Goal: Contribute content: Contribute content

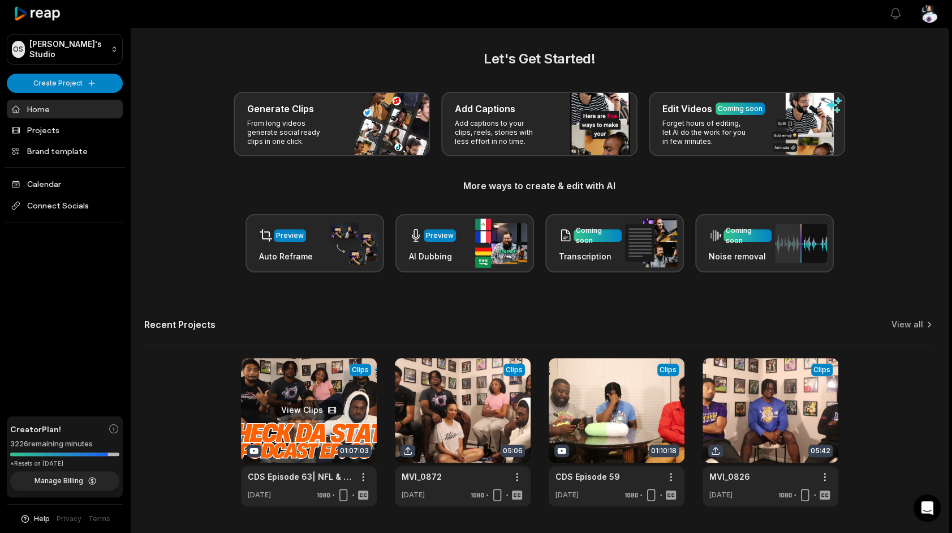
drag, startPoint x: 332, startPoint y: 411, endPoint x: 341, endPoint y: 408, distance: 10.0
click at [333, 411] on link at bounding box center [309, 432] width 136 height 148
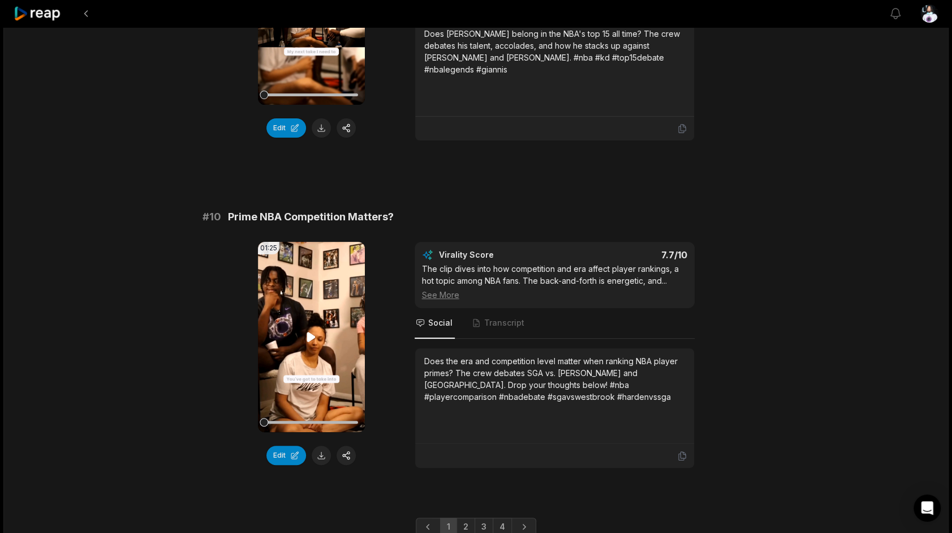
scroll to position [2913, 0]
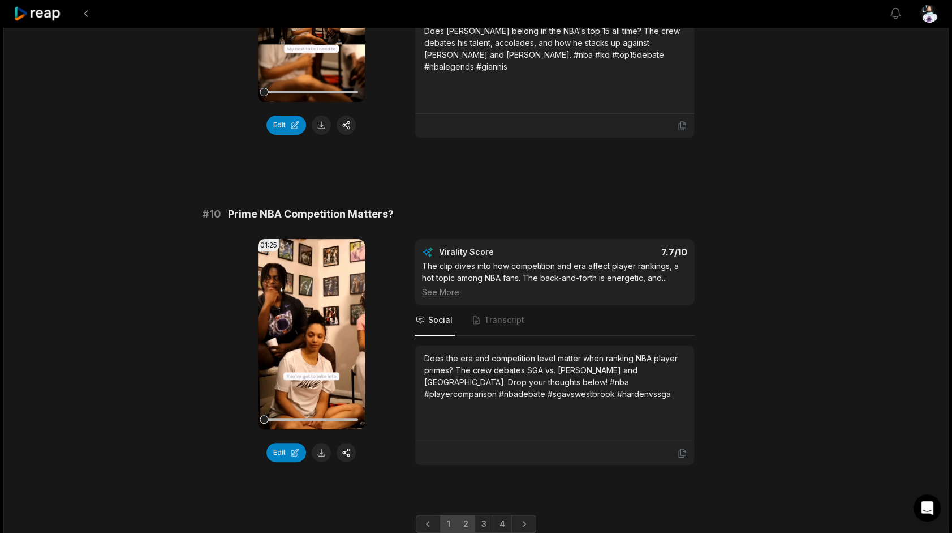
click at [464, 514] on link "2" at bounding box center [466, 523] width 19 height 18
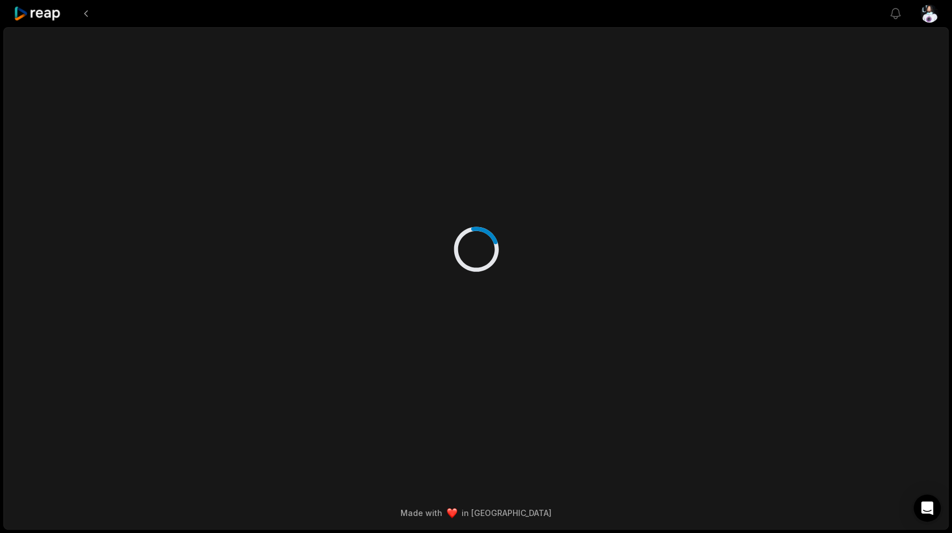
scroll to position [0, 0]
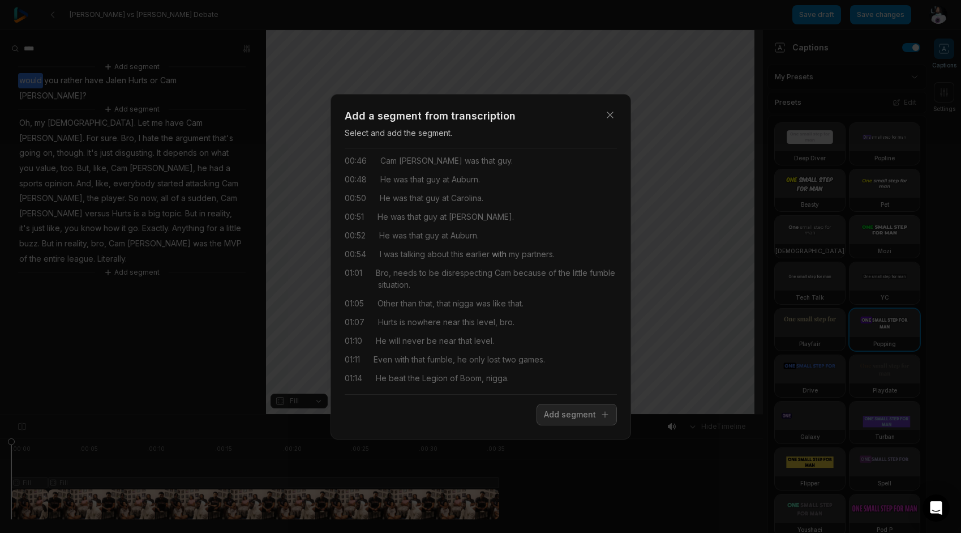
scroll to position [170, 0]
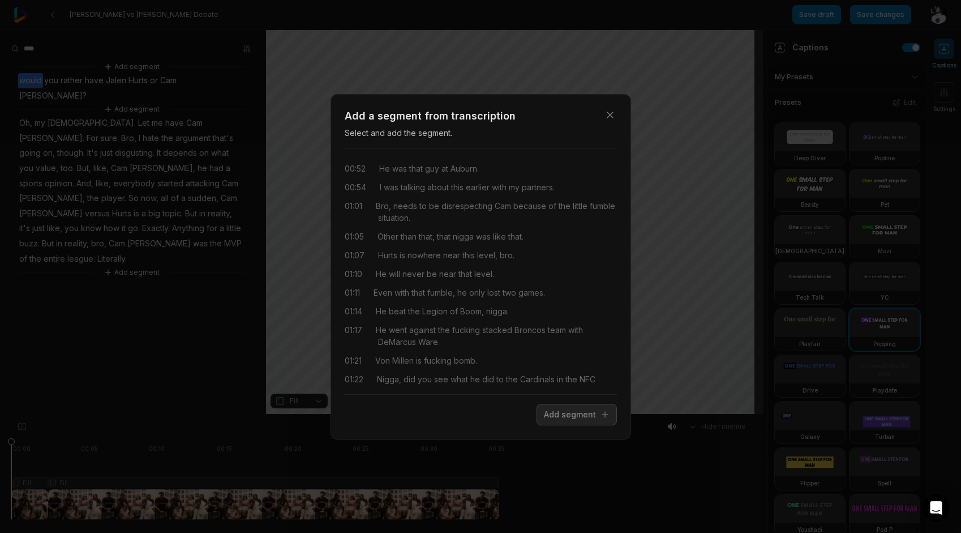
click at [184, 238] on div "Close Add a segment from transcription Select and add the segment. 00:38 He too…" at bounding box center [480, 266] width 961 height 533
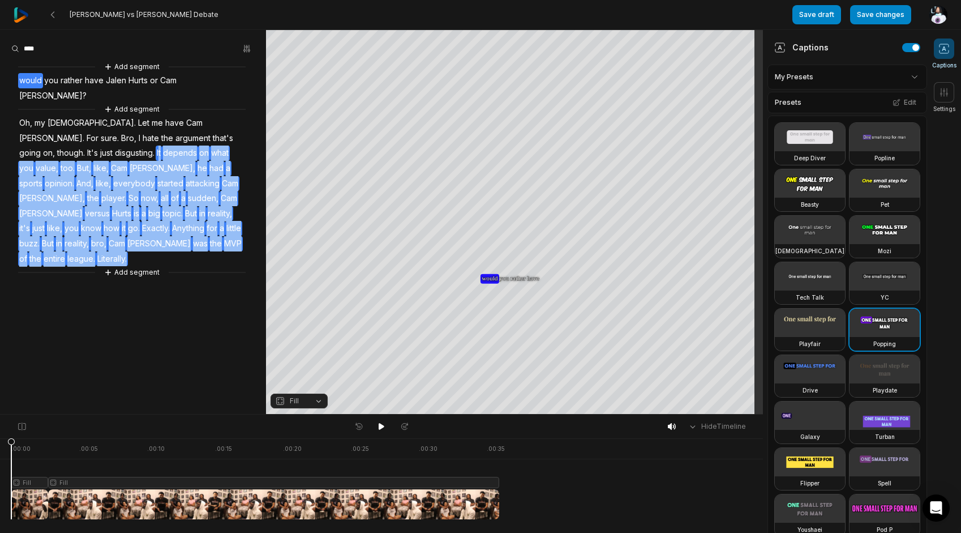
drag, startPoint x: 115, startPoint y: 228, endPoint x: 238, endPoint y: 122, distance: 162.1
click at [238, 122] on div "Add segment would you rather have Jalen Hurts or Cam Newton? Add segment Oh, my…" at bounding box center [133, 170] width 266 height 218
click at [219, 108] on button "Remove video" at bounding box center [229, 115] width 74 height 15
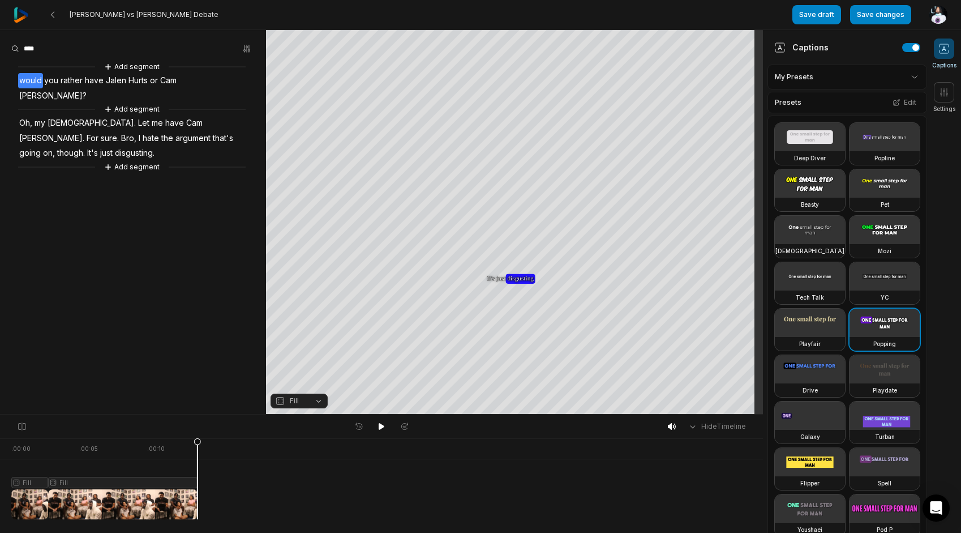
click at [29, 77] on span "would" at bounding box center [30, 80] width 25 height 15
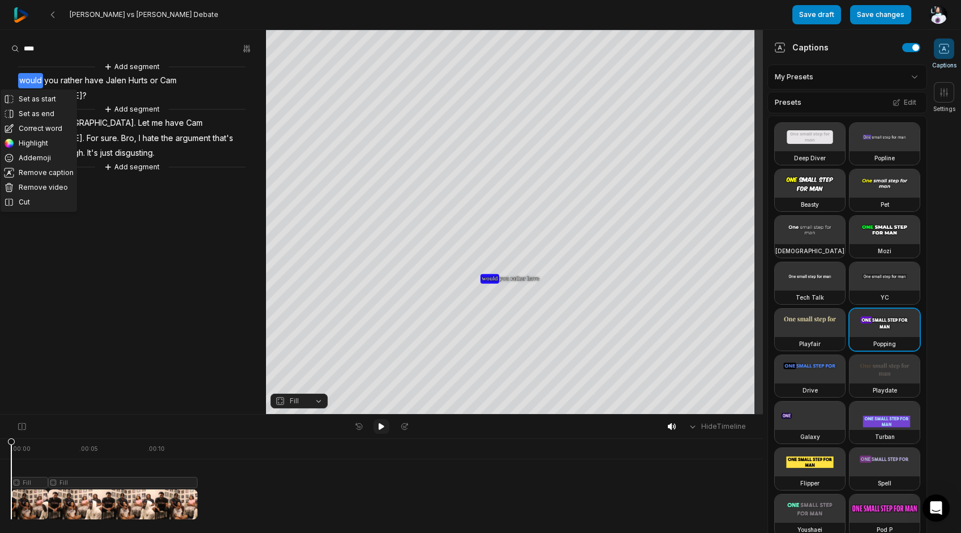
click at [377, 426] on icon at bounding box center [381, 426] width 9 height 9
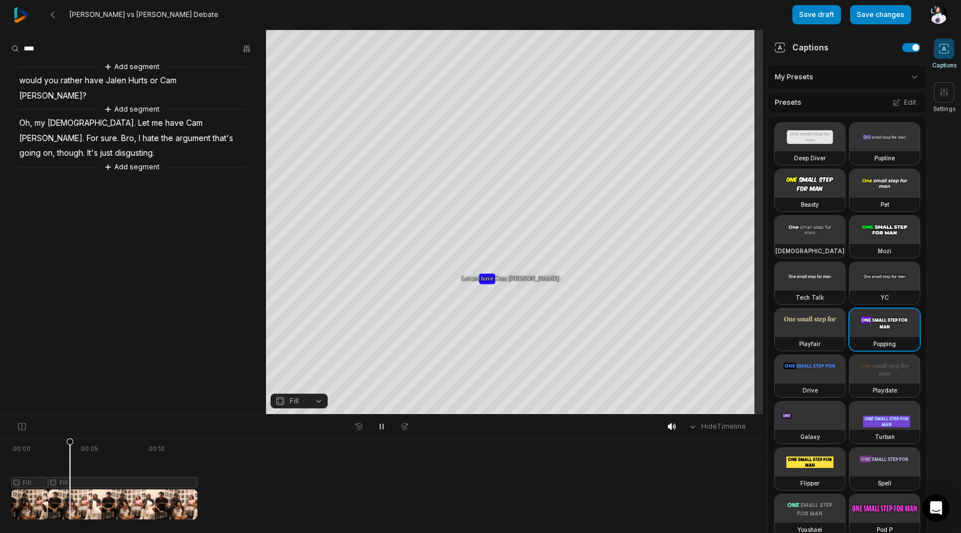
click at [312, 394] on button "Fill" at bounding box center [299, 400] width 57 height 15
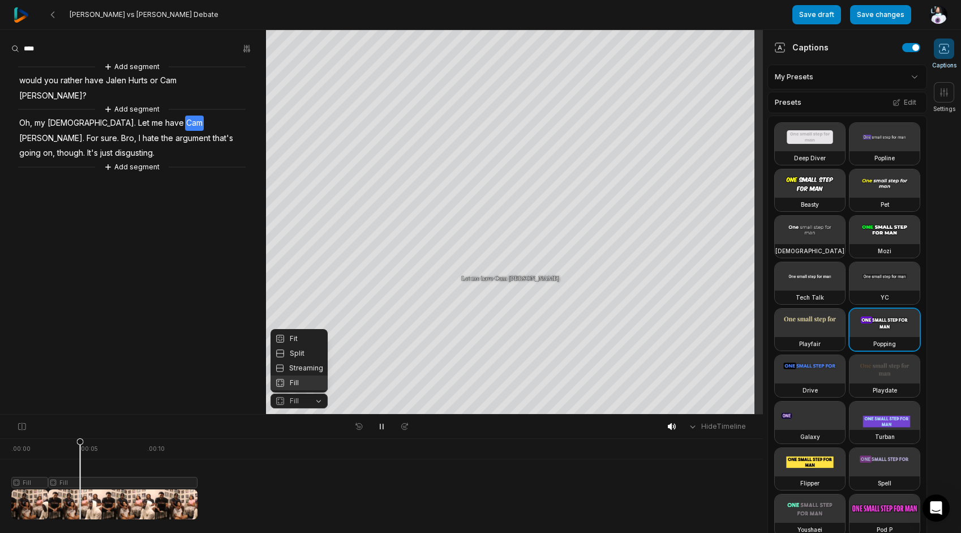
click at [297, 378] on div "Fill" at bounding box center [299, 382] width 57 height 15
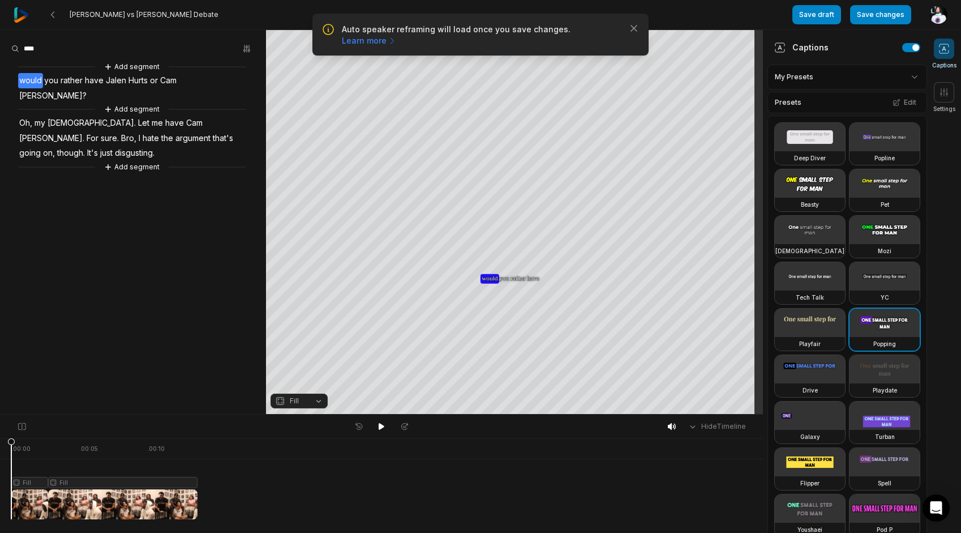
click at [141, 144] on aside "Add segment would you rather have Jalen Hurts or Cam Newton? Add segment Oh, my…" at bounding box center [133, 222] width 266 height 384
click at [142, 161] on button "Add segment" at bounding box center [132, 167] width 60 height 12
click at [143, 138] on div "Close Add a segment from transcription Select and add the segment. 00:16 It dep…" at bounding box center [480, 266] width 961 height 533
click at [132, 161] on button "Add segment" at bounding box center [132, 167] width 60 height 12
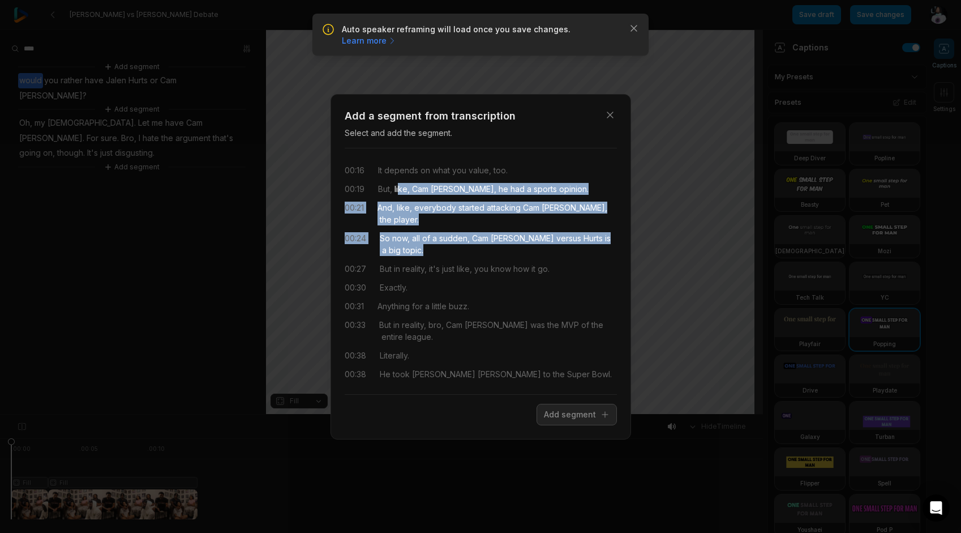
drag, startPoint x: 399, startPoint y: 192, endPoint x: 565, endPoint y: 249, distance: 175.9
click at [565, 249] on div "00:16 It depends on what you value, too. 00:19 But, like, Cam Newton, he had a …" at bounding box center [481, 271] width 272 height 228
click at [573, 415] on button "Add segment" at bounding box center [577, 415] width 80 height 22
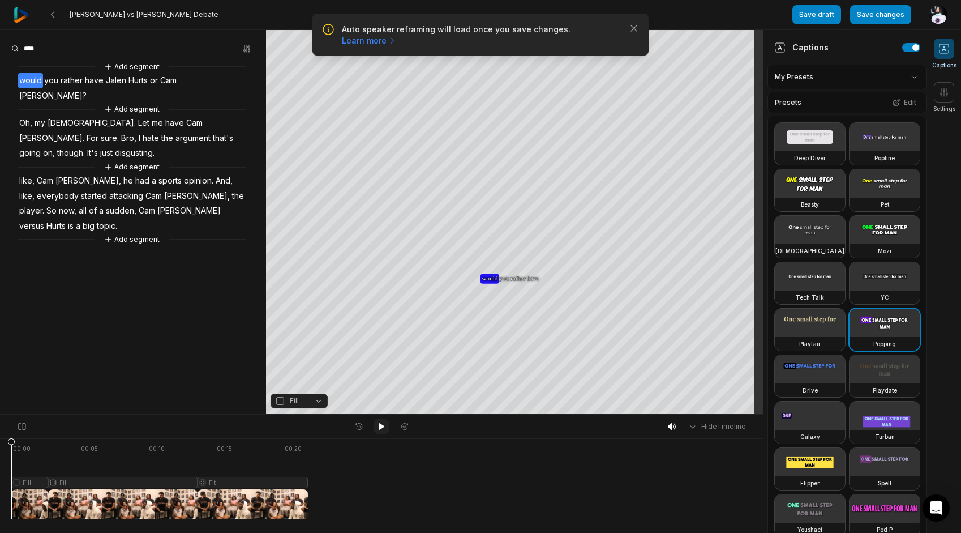
click at [375, 423] on button at bounding box center [382, 426] width 16 height 15
click at [122, 233] on button "Add segment" at bounding box center [132, 239] width 60 height 12
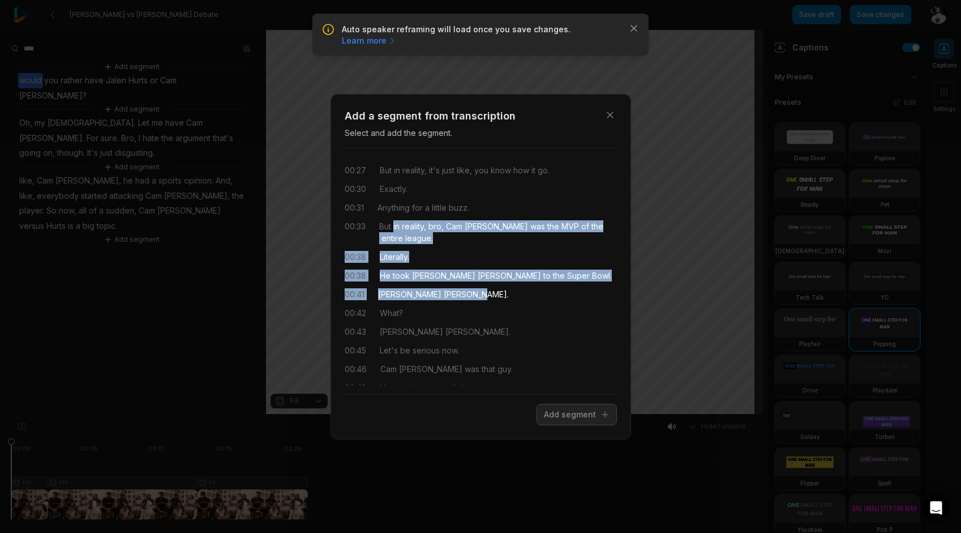
drag, startPoint x: 393, startPoint y: 226, endPoint x: 527, endPoint y: 293, distance: 149.8
click at [527, 293] on div "00:27 But in reality, it's just like, you know how it go. 00:30 Exactly. 00:31 …" at bounding box center [481, 271] width 272 height 228
click at [560, 411] on button "Add segment" at bounding box center [577, 415] width 80 height 22
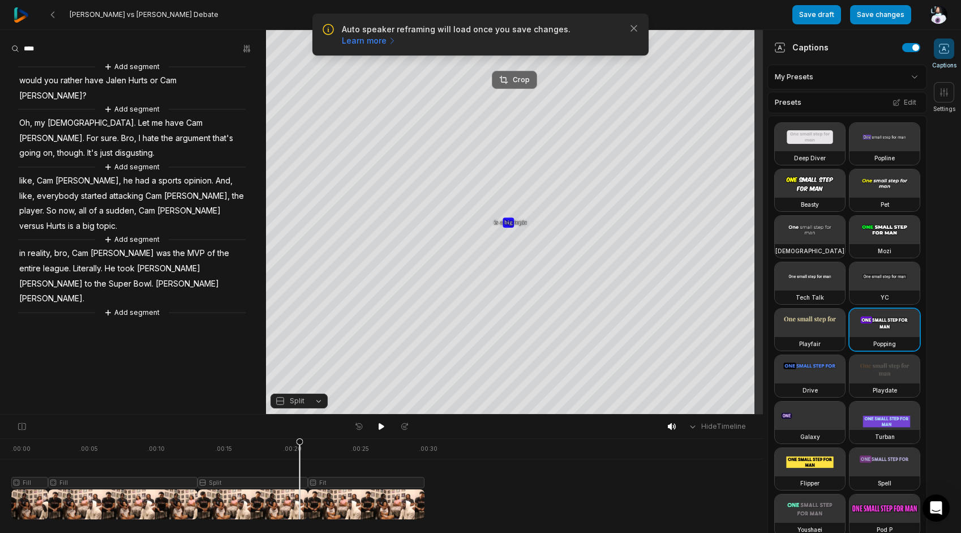
click at [502, 79] on icon at bounding box center [504, 80] width 8 height 8
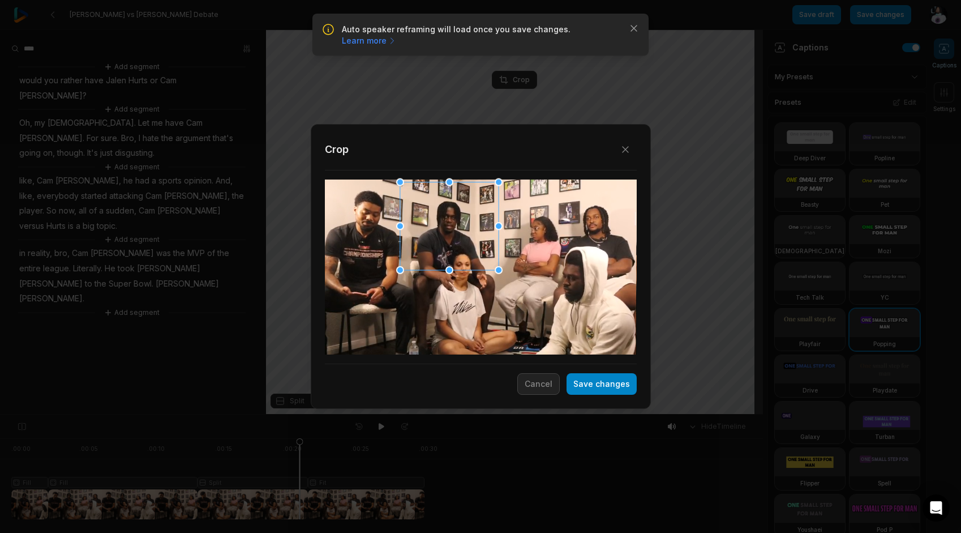
drag, startPoint x: 474, startPoint y: 266, endPoint x: 450, endPoint y: 211, distance: 60.1
click at [450, 211] on div at bounding box center [449, 225] width 98 height 88
click at [491, 414] on div "Close Crop Save changes Cancel" at bounding box center [480, 414] width 961 height 0
click at [496, 265] on div at bounding box center [481, 266] width 312 height 175
drag, startPoint x: 477, startPoint y: 228, endPoint x: 488, endPoint y: 217, distance: 15.6
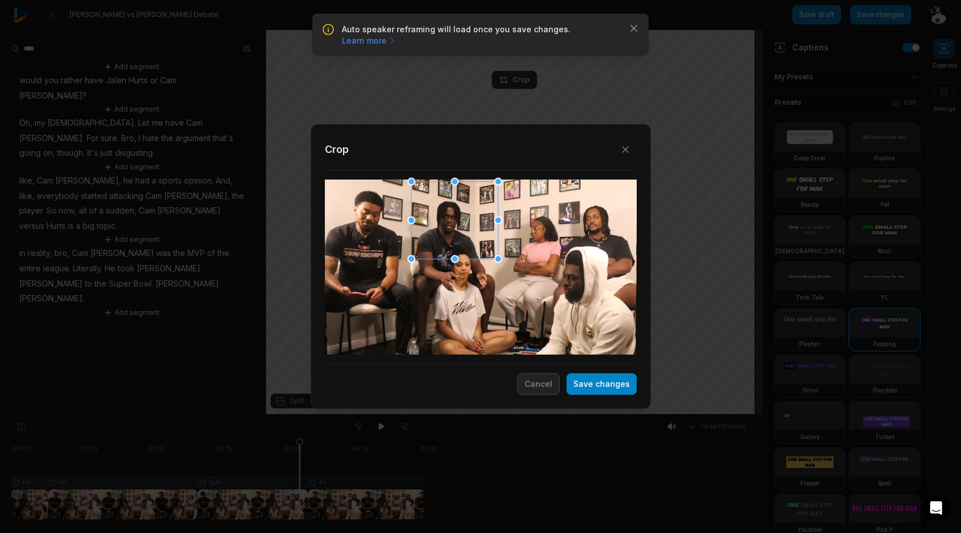
click at [488, 217] on div at bounding box center [454, 220] width 87 height 78
click at [453, 254] on div at bounding box center [455, 252] width 8 height 8
click at [462, 228] on div at bounding box center [450, 217] width 81 height 72
click at [590, 378] on button "Save changes" at bounding box center [602, 384] width 70 height 22
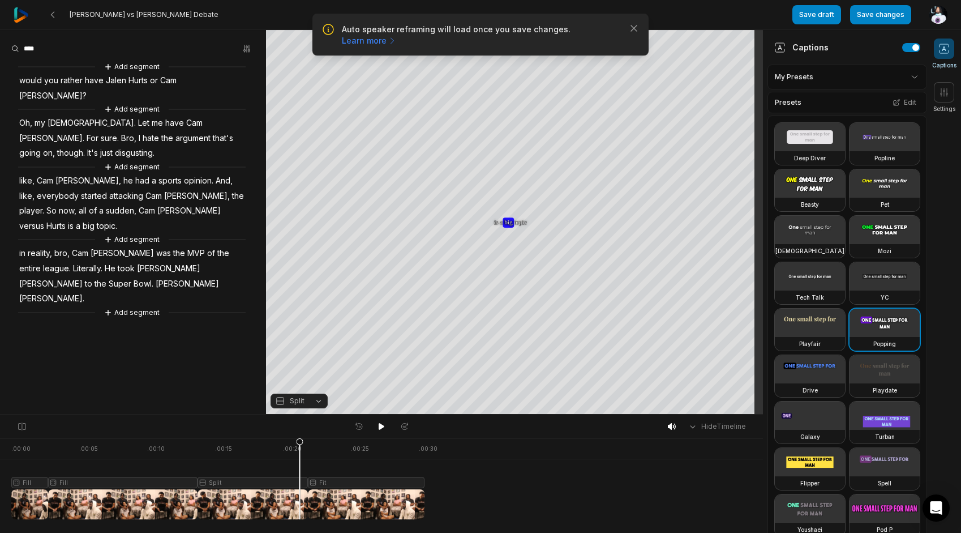
click at [26, 83] on span "would" at bounding box center [30, 80] width 25 height 15
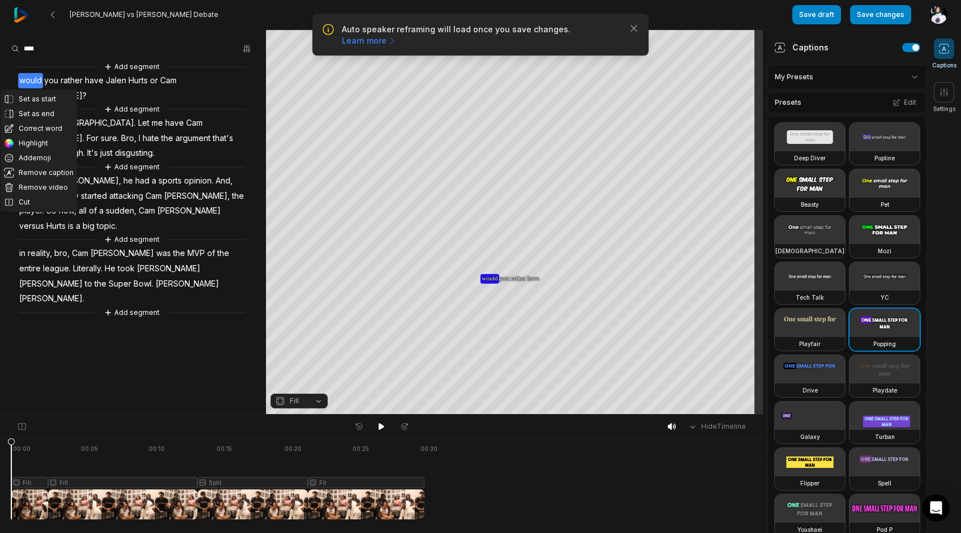
click at [312, 397] on button "Fill" at bounding box center [299, 400] width 57 height 15
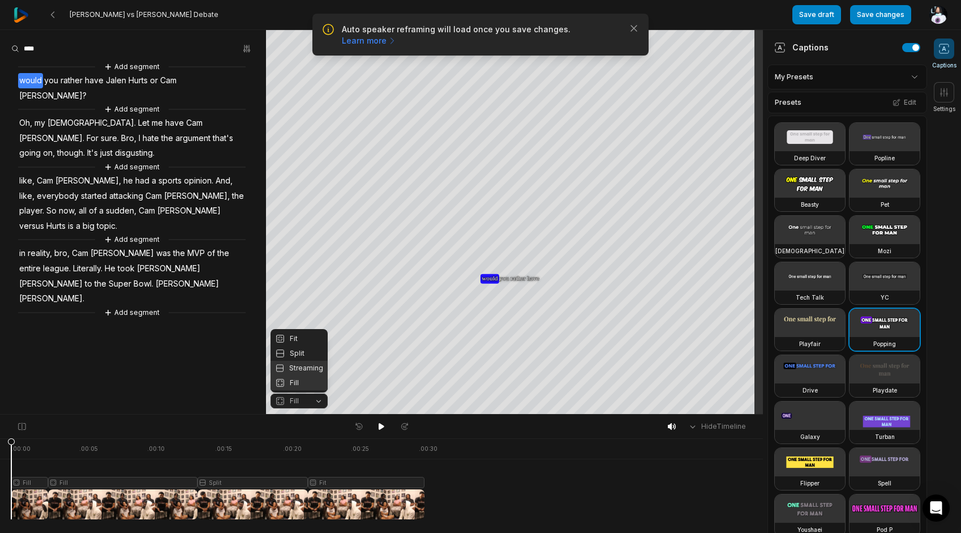
click at [312, 365] on div "Streaming" at bounding box center [299, 368] width 57 height 15
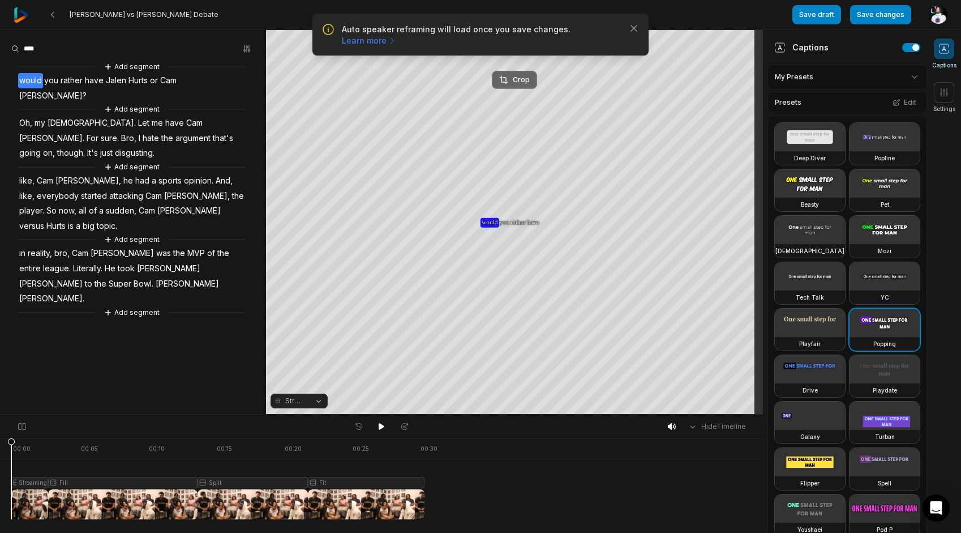
click at [517, 78] on div "Crop" at bounding box center [514, 80] width 31 height 10
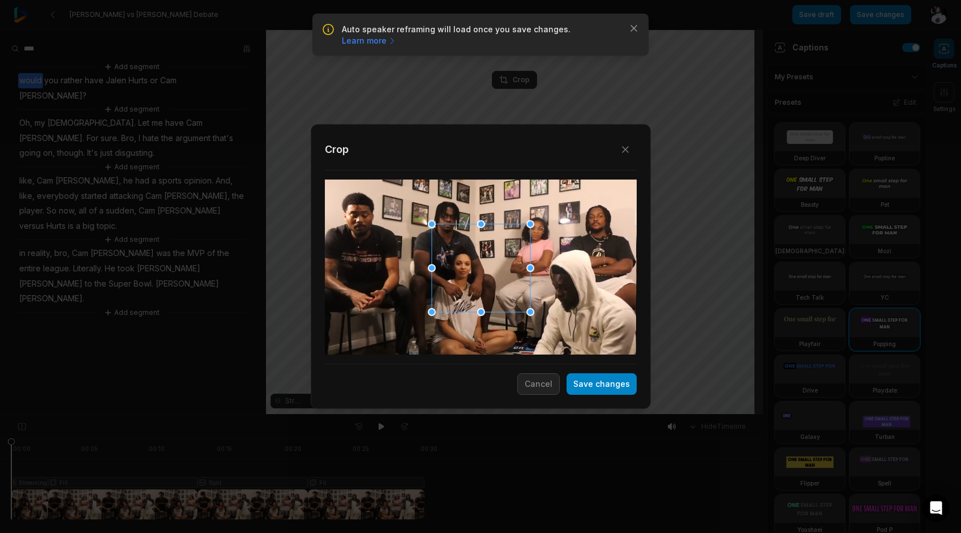
click at [453, 179] on div "Crop" at bounding box center [481, 255] width 312 height 235
click at [465, 223] on div at bounding box center [480, 267] width 98 height 88
click at [427, 414] on div "Close Crop Save changes Cancel" at bounding box center [480, 414] width 961 height 0
click at [448, 278] on div at bounding box center [481, 266] width 312 height 175
drag, startPoint x: 483, startPoint y: 249, endPoint x: 528, endPoint y: 238, distance: 46.1
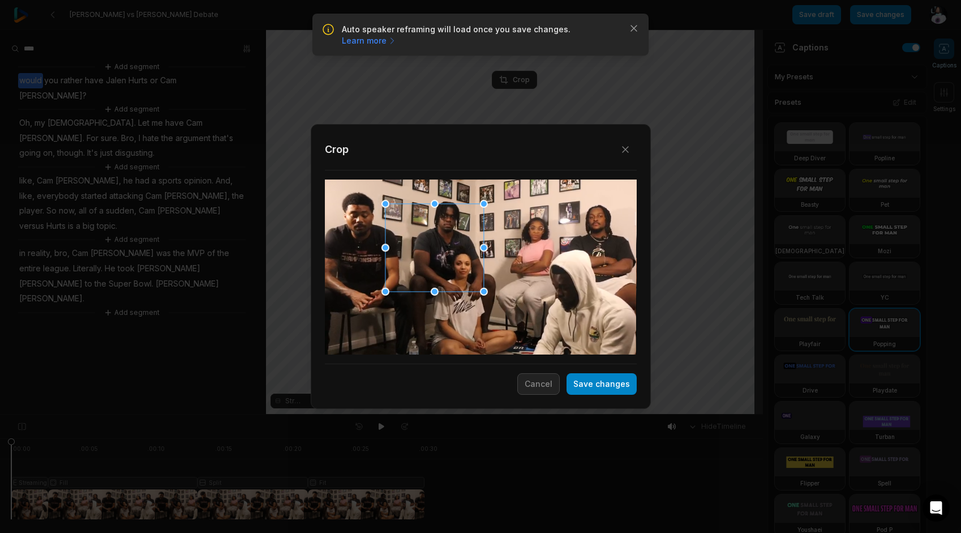
click at [521, 414] on div "Close Crop Save changes Cancel" at bounding box center [480, 414] width 961 height 0
drag, startPoint x: 446, startPoint y: 230, endPoint x: 465, endPoint y: 188, distance: 46.1
click at [465, 188] on div at bounding box center [453, 225] width 98 height 88
drag, startPoint x: 455, startPoint y: 268, endPoint x: 455, endPoint y: 229, distance: 38.5
click at [455, 414] on div "Close Crop Save changes Cancel" at bounding box center [480, 414] width 961 height 0
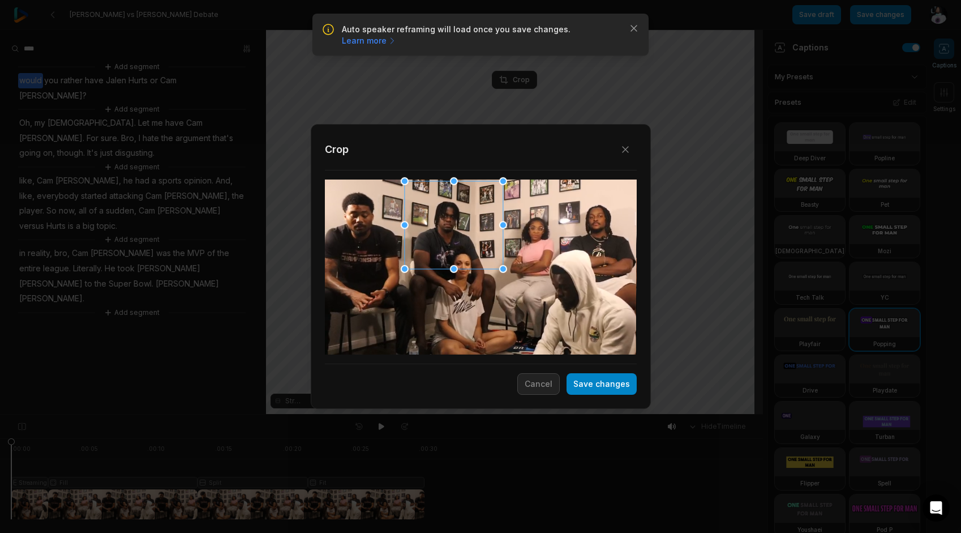
drag, startPoint x: 454, startPoint y: 269, endPoint x: 458, endPoint y: 209, distance: 60.1
click at [458, 414] on div "Close Crop Save changes Cancel" at bounding box center [480, 414] width 961 height 0
drag, startPoint x: 506, startPoint y: 268, endPoint x: 509, endPoint y: 203, distance: 65.2
click at [509, 414] on div "Close Crop Save changes Cancel" at bounding box center [480, 414] width 961 height 0
drag, startPoint x: 453, startPoint y: 173, endPoint x: 499, endPoint y: 216, distance: 62.9
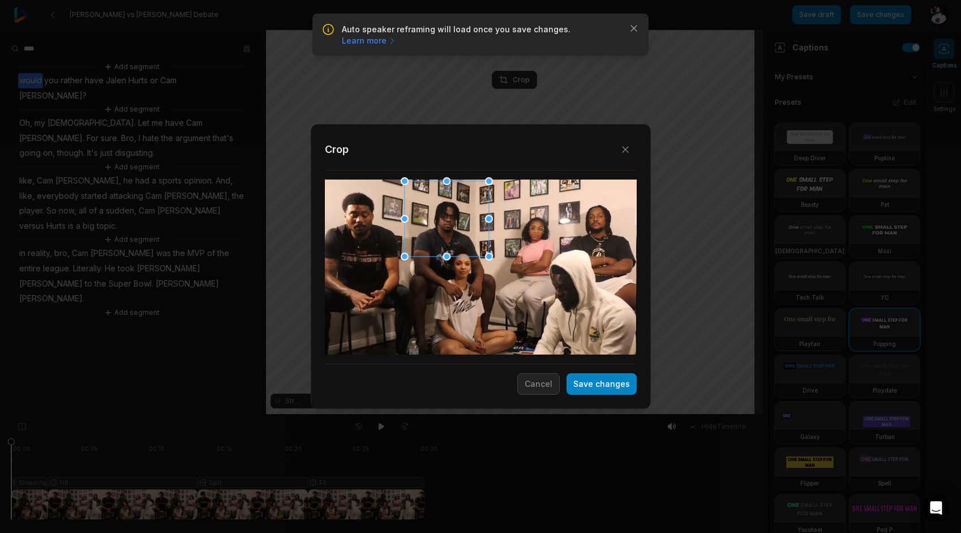
click at [466, 173] on div "Crop" at bounding box center [481, 255] width 312 height 235
drag, startPoint x: 447, startPoint y: 180, endPoint x: 453, endPoint y: 169, distance: 12.7
click at [453, 414] on div "Close Crop Save changes Cancel" at bounding box center [480, 414] width 961 height 0
drag, startPoint x: 492, startPoint y: 252, endPoint x: 498, endPoint y: 252, distance: 6.3
click at [498, 414] on div "Close Crop Save changes Cancel" at bounding box center [480, 414] width 961 height 0
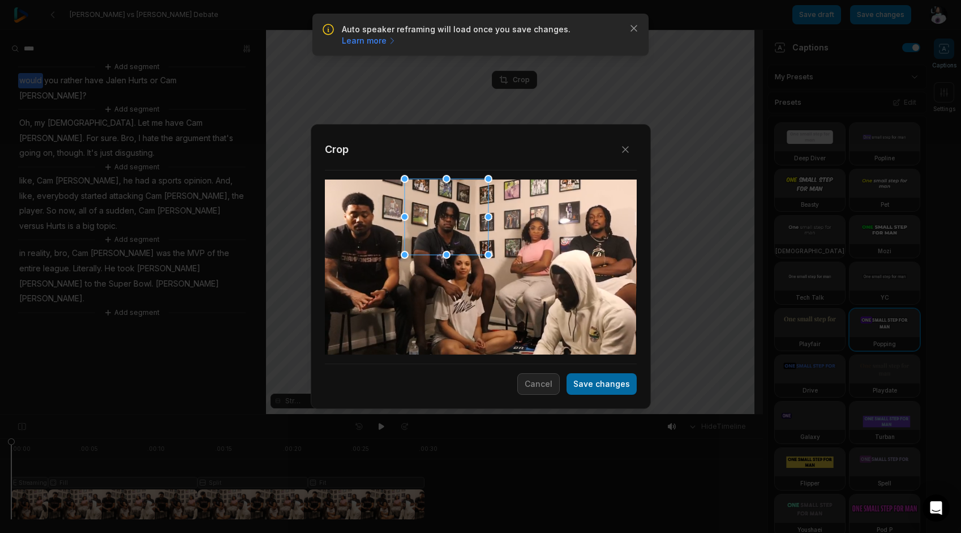
click at [600, 379] on button "Save changes" at bounding box center [602, 384] width 70 height 22
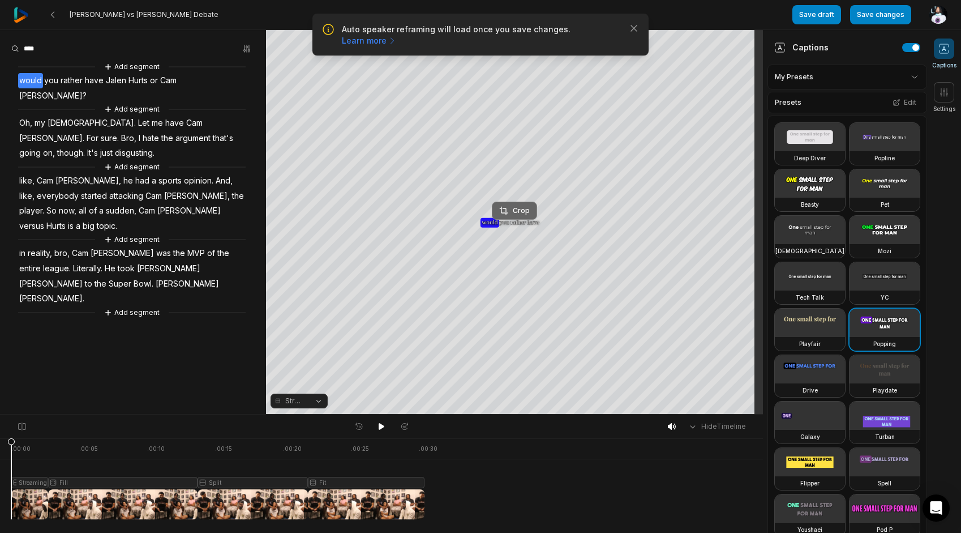
click at [518, 208] on div "Crop" at bounding box center [514, 210] width 31 height 10
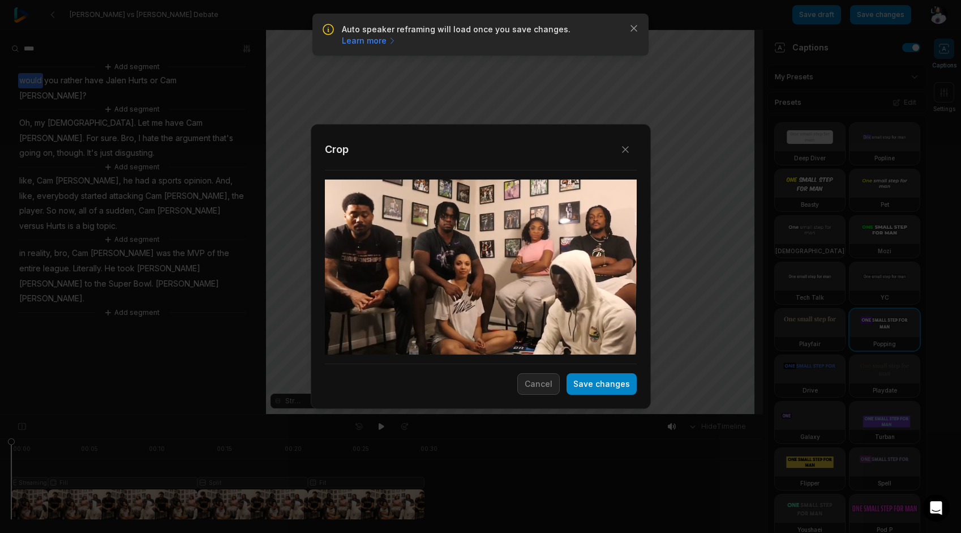
click at [512, 201] on div at bounding box center [481, 266] width 312 height 175
drag, startPoint x: 472, startPoint y: 251, endPoint x: 325, endPoint y: 203, distance: 154.4
click at [325, 205] on div at bounding box center [481, 266] width 312 height 175
drag, startPoint x: 414, startPoint y: 215, endPoint x: 380, endPoint y: 203, distance: 36.5
click at [380, 203] on div at bounding box center [374, 225] width 98 height 87
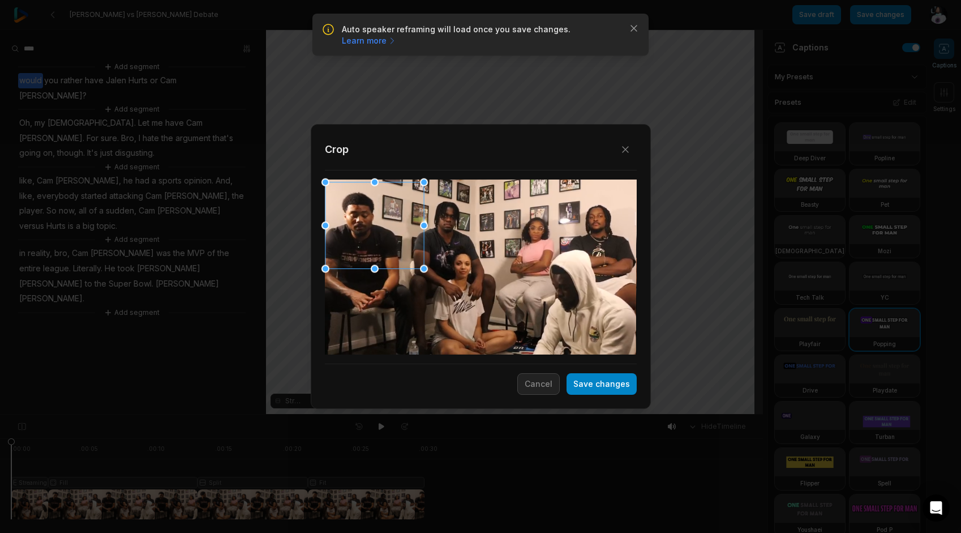
drag, startPoint x: 426, startPoint y: 226, endPoint x: 405, endPoint y: 252, distance: 33.5
click at [405, 414] on div "Close Crop Save changes Cancel" at bounding box center [480, 414] width 961 height 0
drag, startPoint x: 421, startPoint y: 267, endPoint x: 406, endPoint y: 272, distance: 15.4
click at [406, 414] on div "Close Crop Save changes Cancel" at bounding box center [480, 414] width 961 height 0
click at [589, 384] on button "Save changes" at bounding box center [602, 384] width 70 height 22
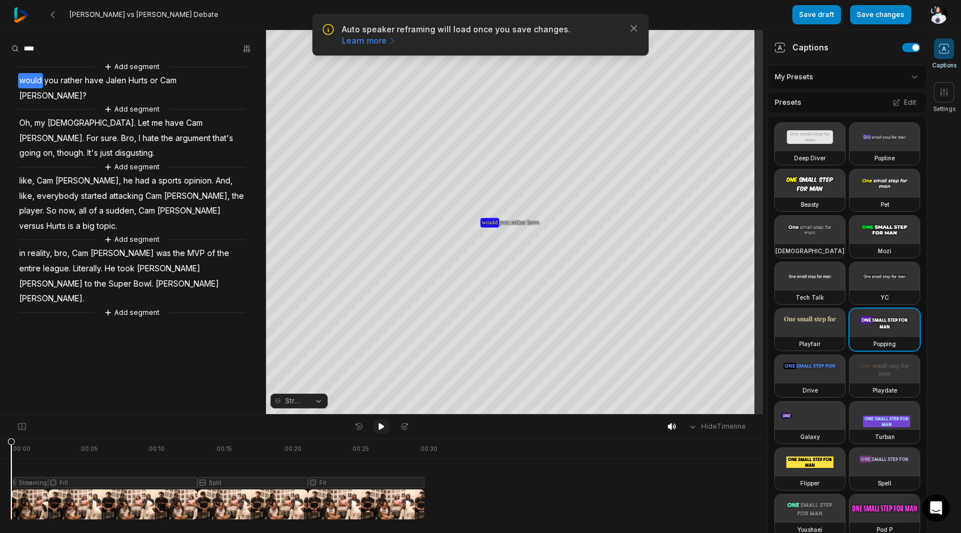
click at [387, 423] on button at bounding box center [382, 426] width 16 height 15
click at [24, 115] on span "Oh," at bounding box center [25, 122] width 15 height 15
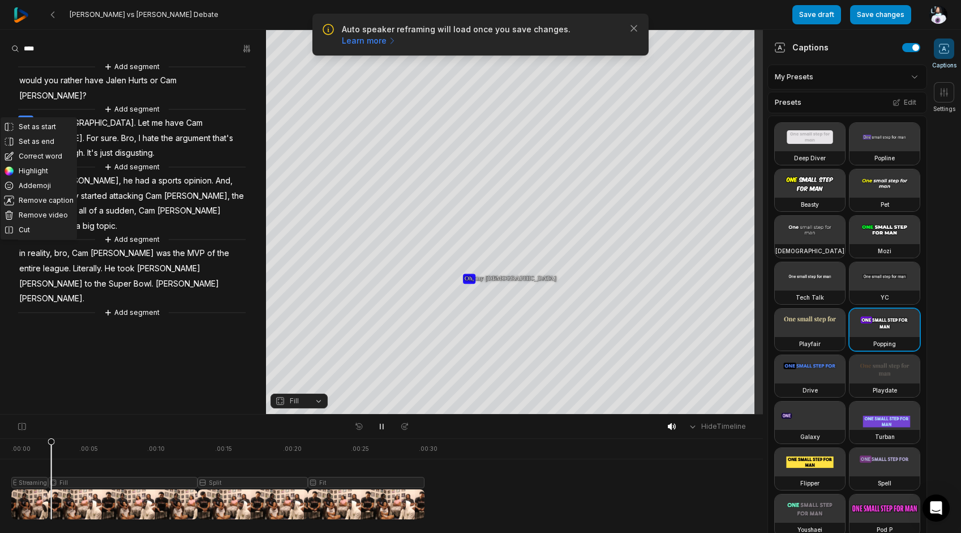
click at [46, 115] on span "my" at bounding box center [39, 122] width 13 height 15
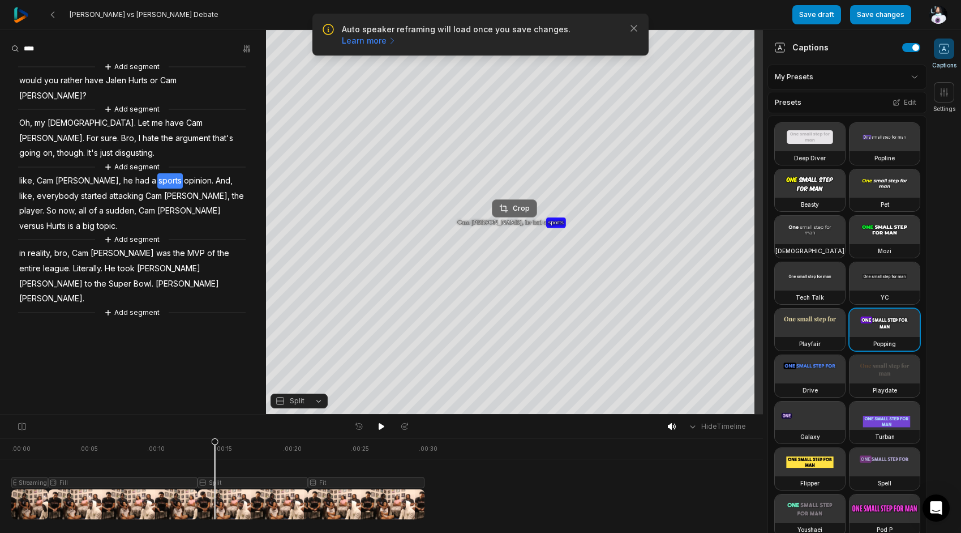
click at [495, 204] on button "Crop" at bounding box center [514, 208] width 45 height 18
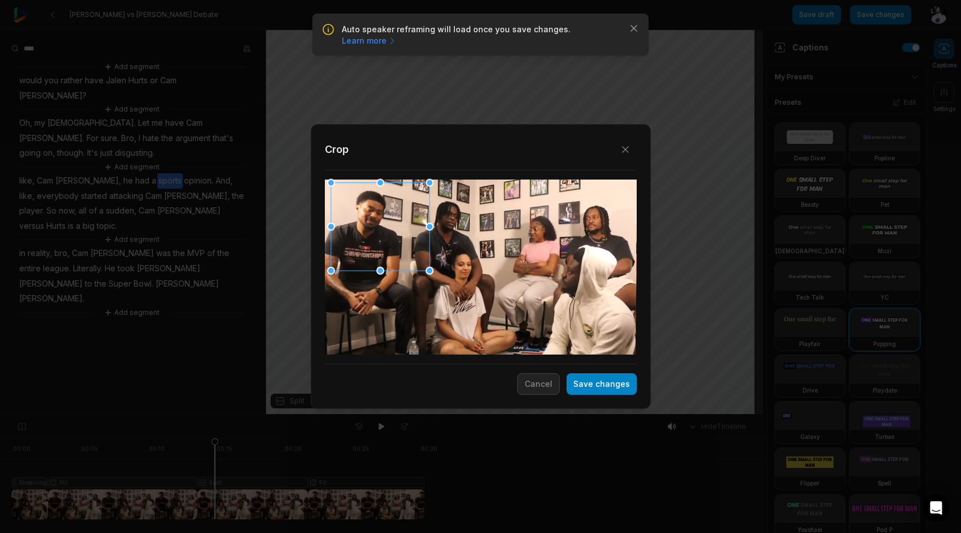
drag, startPoint x: 477, startPoint y: 254, endPoint x: 340, endPoint y: 200, distance: 147.7
click at [340, 200] on div at bounding box center [380, 226] width 98 height 88
drag, startPoint x: 428, startPoint y: 229, endPoint x: 419, endPoint y: 241, distance: 14.6
click at [419, 414] on div "Close Crop Save changes Cancel" at bounding box center [480, 414] width 961 height 0
drag, startPoint x: 380, startPoint y: 226, endPoint x: 353, endPoint y: 221, distance: 27.2
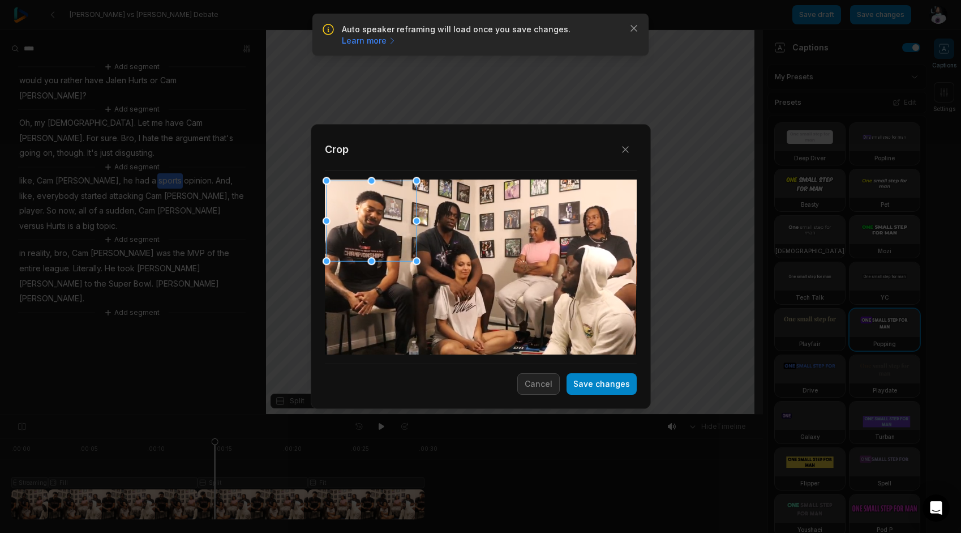
click at [353, 221] on div at bounding box center [371, 220] width 90 height 80
click at [604, 383] on button "Save changes" at bounding box center [602, 384] width 70 height 22
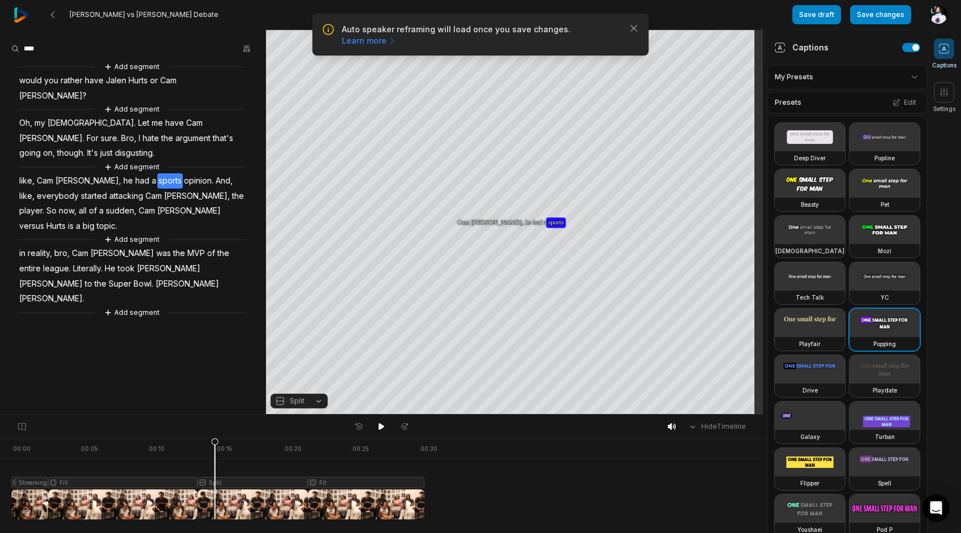
click at [383, 436] on div "Hide Timeline" at bounding box center [381, 426] width 763 height 24
click at [379, 424] on icon at bounding box center [382, 426] width 6 height 7
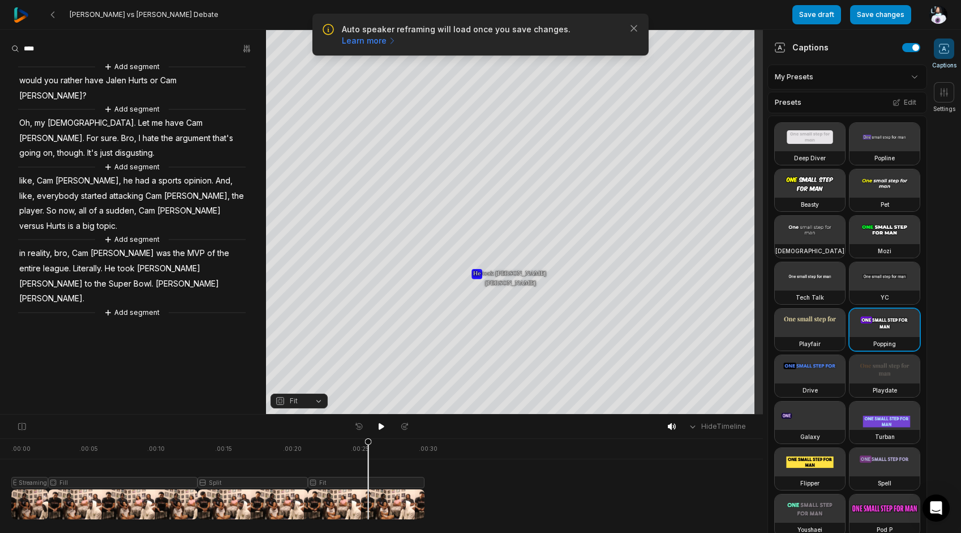
click at [72, 261] on span "Literally." at bounding box center [88, 268] width 32 height 15
click at [104, 261] on span "He" at bounding box center [110, 268] width 13 height 15
click at [72, 261] on span "Literally." at bounding box center [88, 268] width 32 height 15
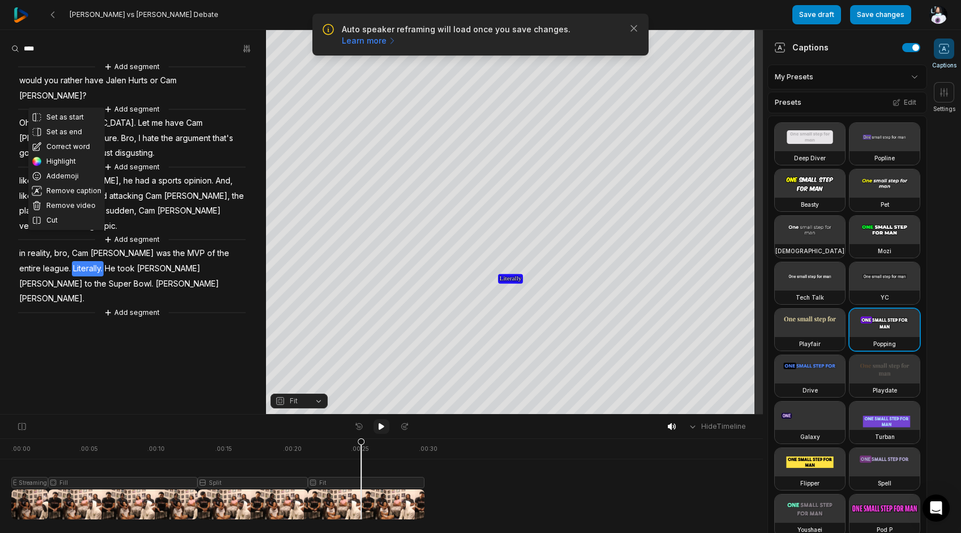
click at [382, 428] on icon at bounding box center [381, 426] width 9 height 9
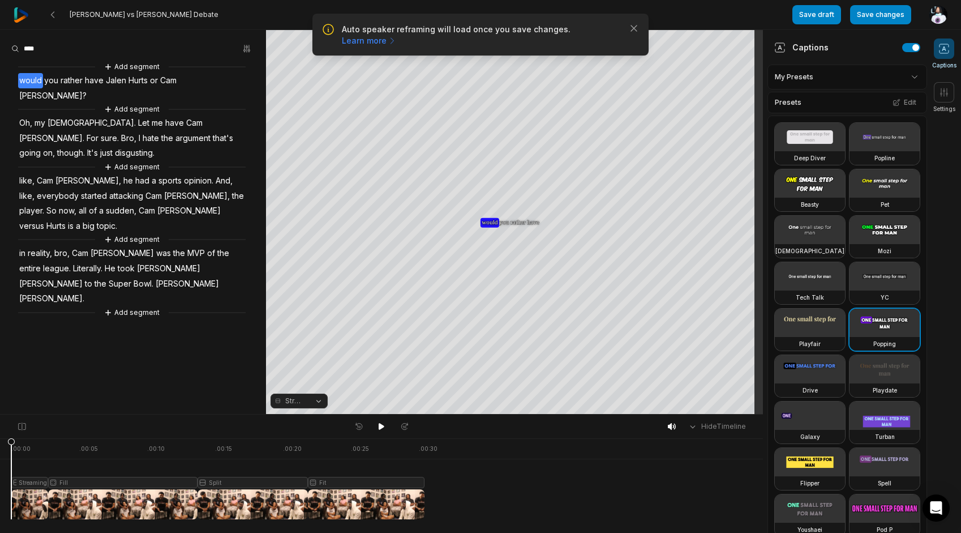
click at [58, 291] on span "[PERSON_NAME]." at bounding box center [51, 298] width 67 height 15
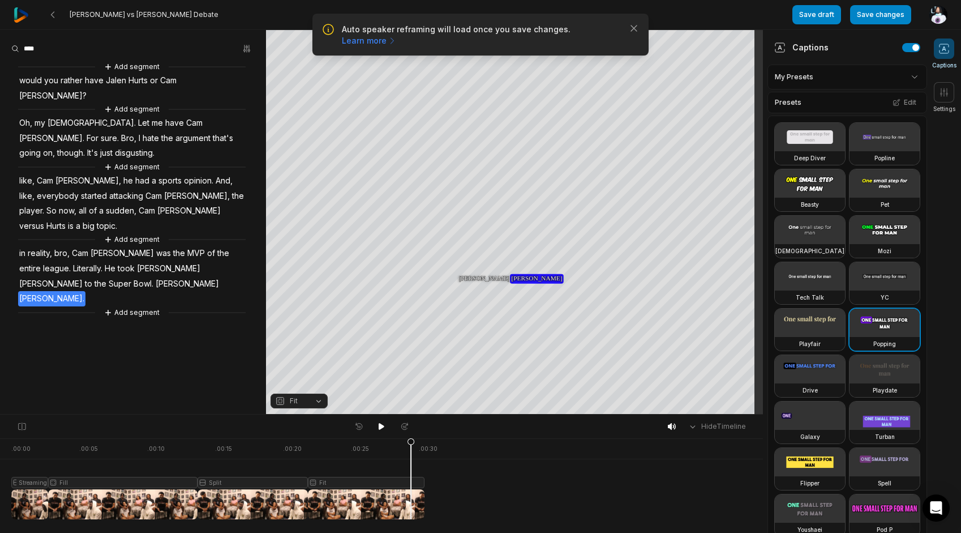
click at [141, 318] on aside "Add segment would you rather have Jalen Hurts or Cam Newton? Add segment Oh, my…" at bounding box center [133, 222] width 266 height 384
click at [902, 47] on button "button" at bounding box center [911, 47] width 18 height 9
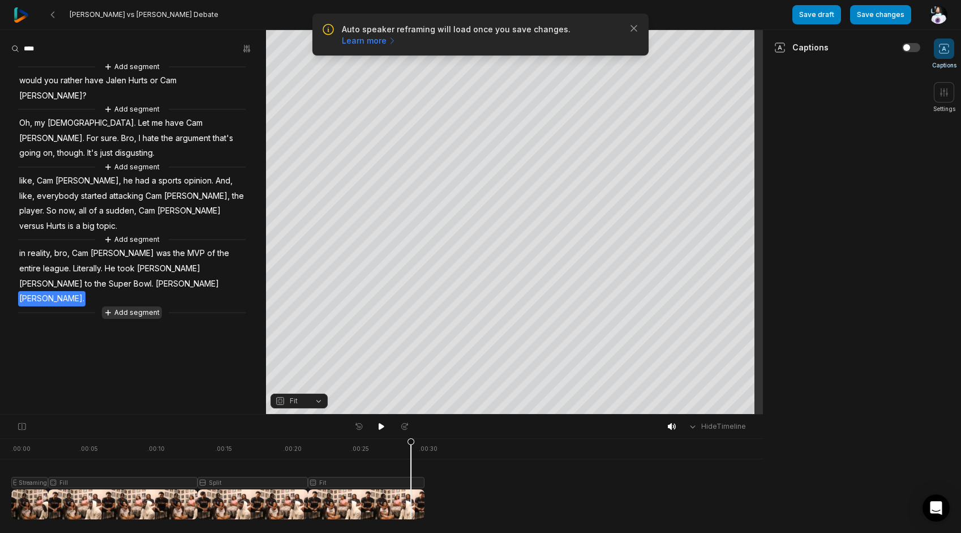
click at [134, 306] on button "Add segment" at bounding box center [132, 312] width 60 height 12
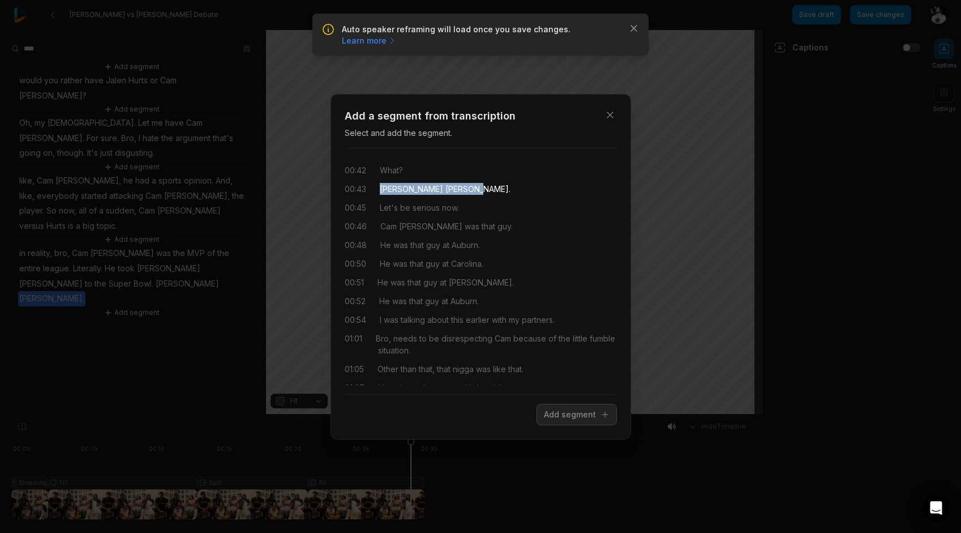
drag, startPoint x: 381, startPoint y: 192, endPoint x: 470, endPoint y: 184, distance: 88.6
click at [470, 184] on div "00:43 Jonathan Stewart." at bounding box center [481, 189] width 272 height 12
click at [376, 191] on div "00:43 Jonathan Stewart." at bounding box center [481, 189] width 272 height 12
drag, startPoint x: 377, startPoint y: 190, endPoint x: 482, endPoint y: 205, distance: 106.5
click at [482, 205] on div "00:42 What? 00:43 Jonathan Stewart. 00:45 Let's be serious now. 00:46 Cam Newto…" at bounding box center [481, 271] width 272 height 228
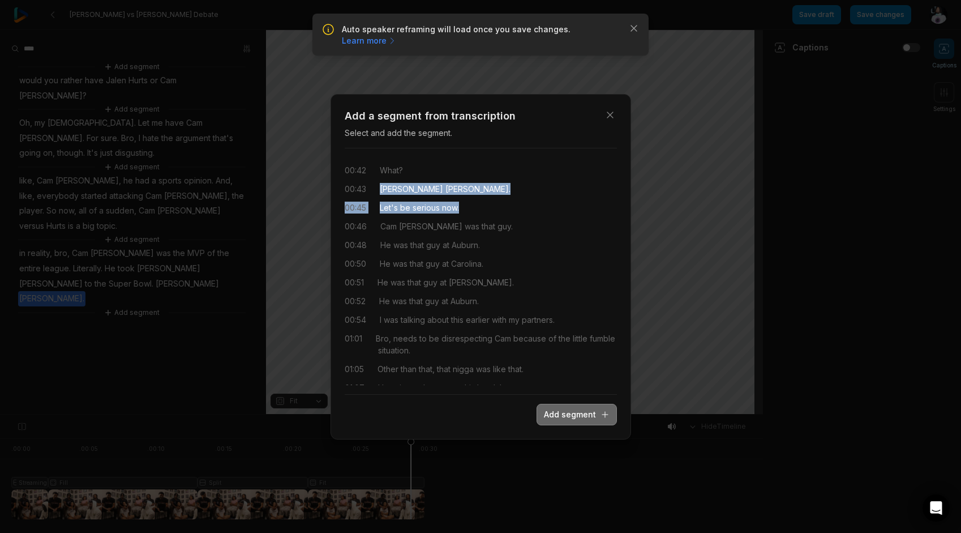
click at [572, 413] on button "Add segment" at bounding box center [577, 415] width 80 height 22
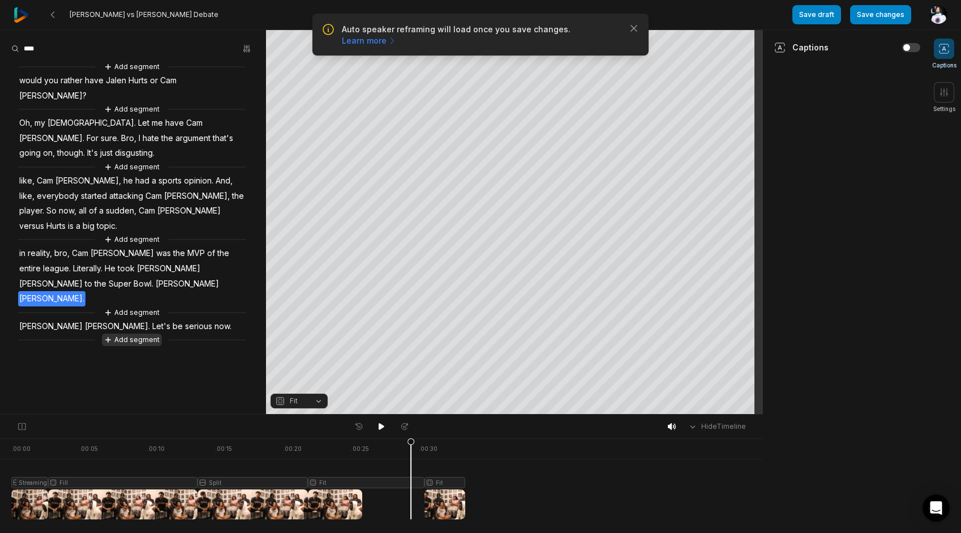
click at [145, 333] on button "Add segment" at bounding box center [132, 339] width 60 height 12
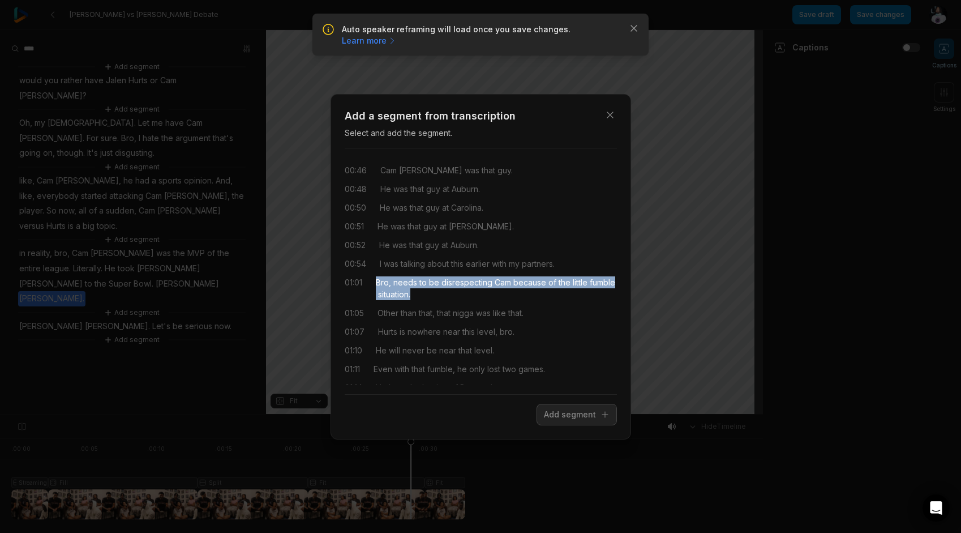
drag, startPoint x: 377, startPoint y: 282, endPoint x: 518, endPoint y: 299, distance: 141.9
click at [518, 299] on div "Bro, needs to be disrespecting Cam because of the little fumble situation." at bounding box center [496, 288] width 241 height 24
click at [347, 287] on div "01:01" at bounding box center [354, 288] width 18 height 24
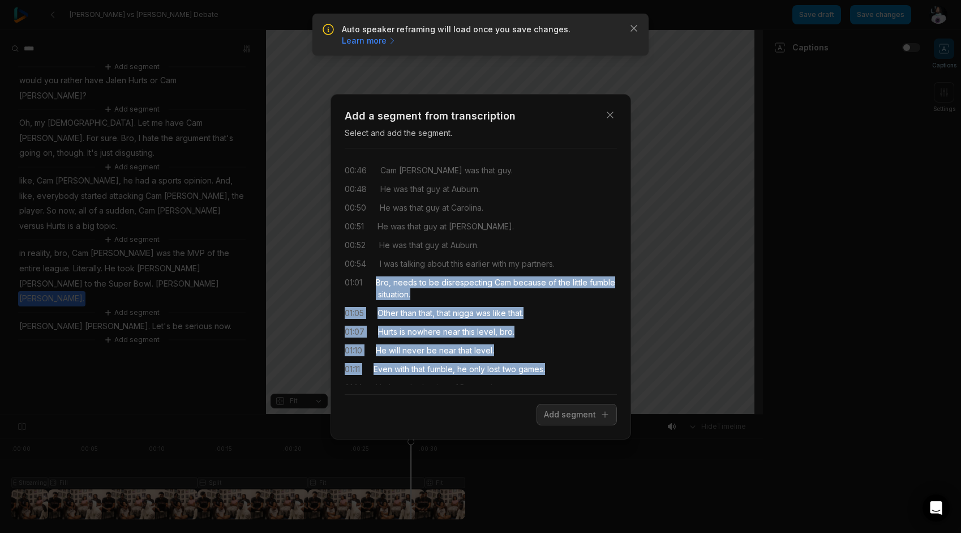
drag, startPoint x: 376, startPoint y: 281, endPoint x: 555, endPoint y: 372, distance: 201.0
click at [555, 372] on div "00:46 Cam Newton was that guy. 00:48 He was that guy at Auburn. 00:50 He was th…" at bounding box center [481, 271] width 272 height 228
drag, startPoint x: 555, startPoint y: 372, endPoint x: 587, endPoint y: 411, distance: 51.1
click at [587, 411] on button "Add segment" at bounding box center [577, 415] width 80 height 22
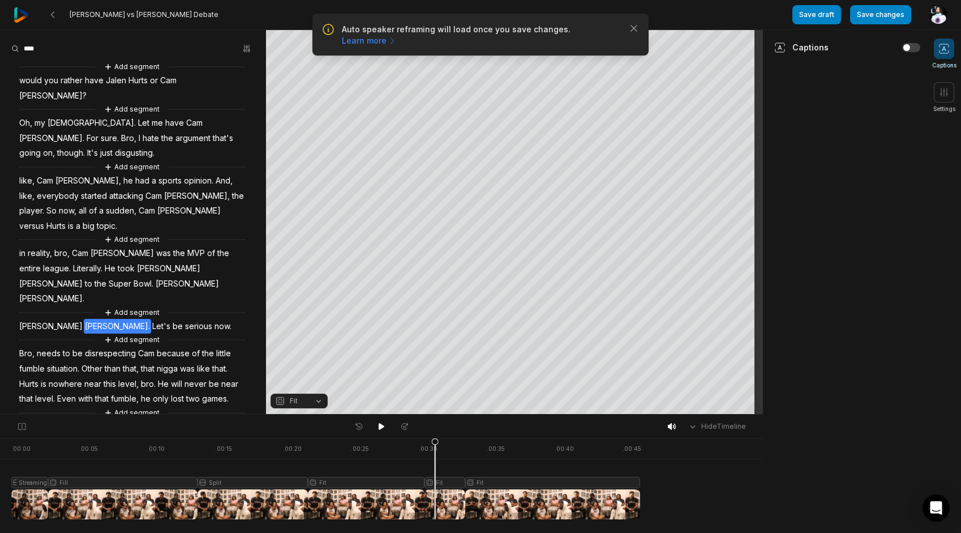
click at [41, 319] on span "[PERSON_NAME]" at bounding box center [51, 326] width 66 height 15
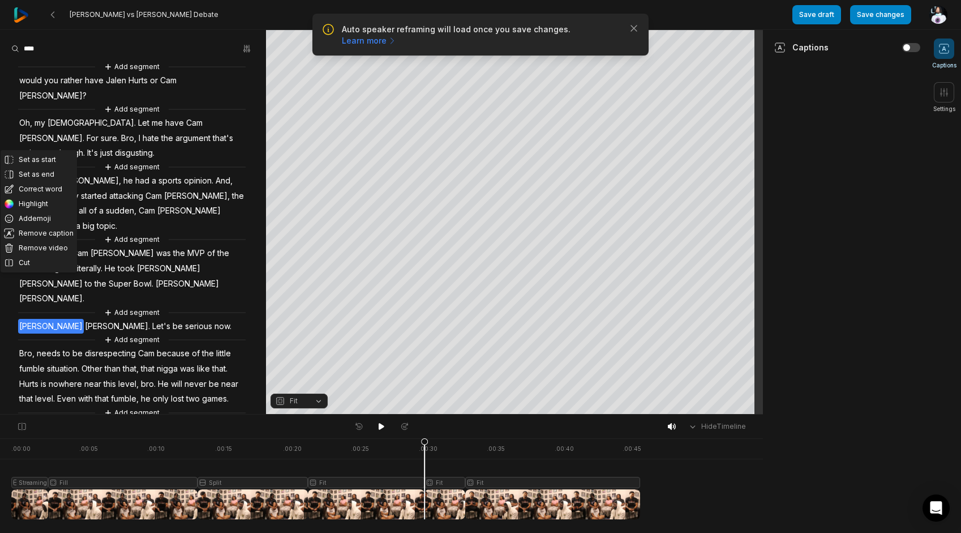
click at [280, 394] on button "Fit" at bounding box center [299, 400] width 57 height 15
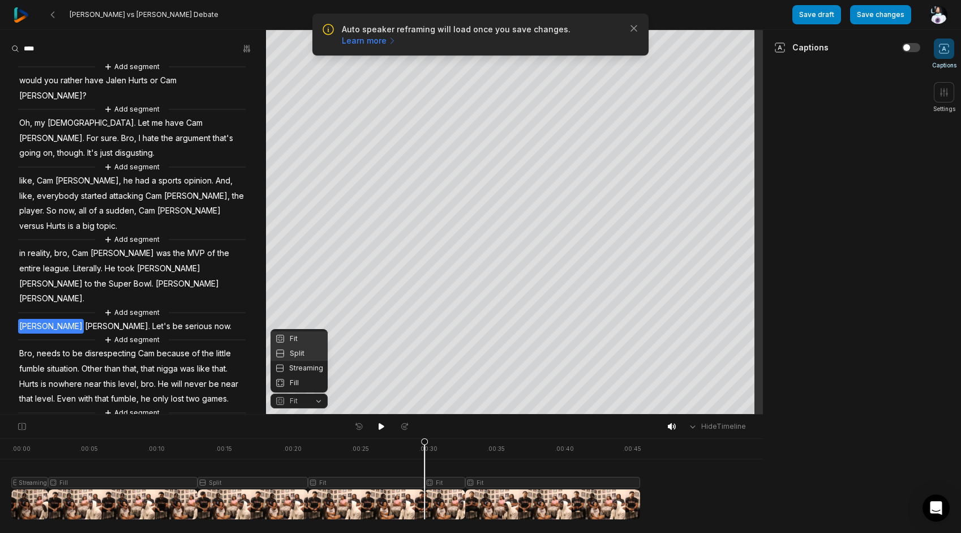
click at [298, 348] on div "Split" at bounding box center [299, 353] width 57 height 15
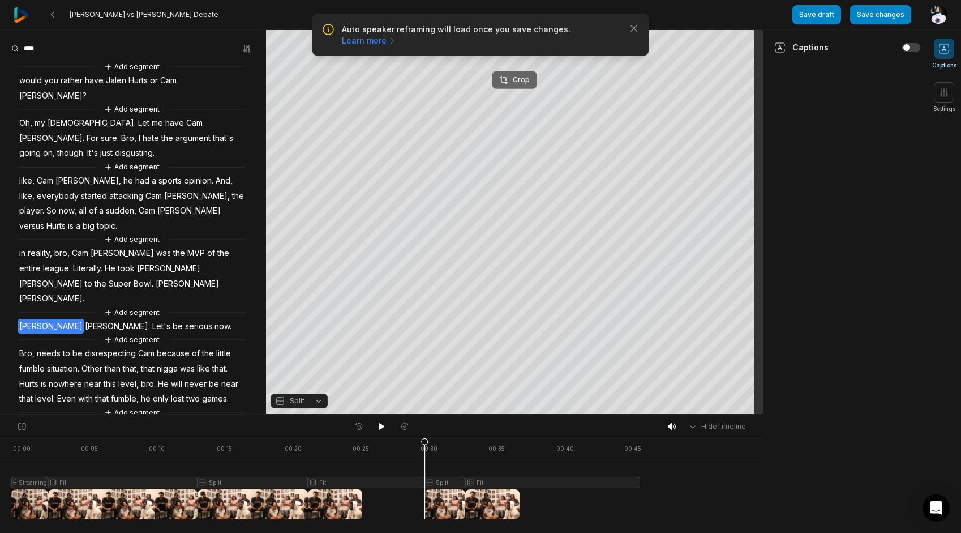
click at [508, 84] on icon at bounding box center [503, 79] width 9 height 9
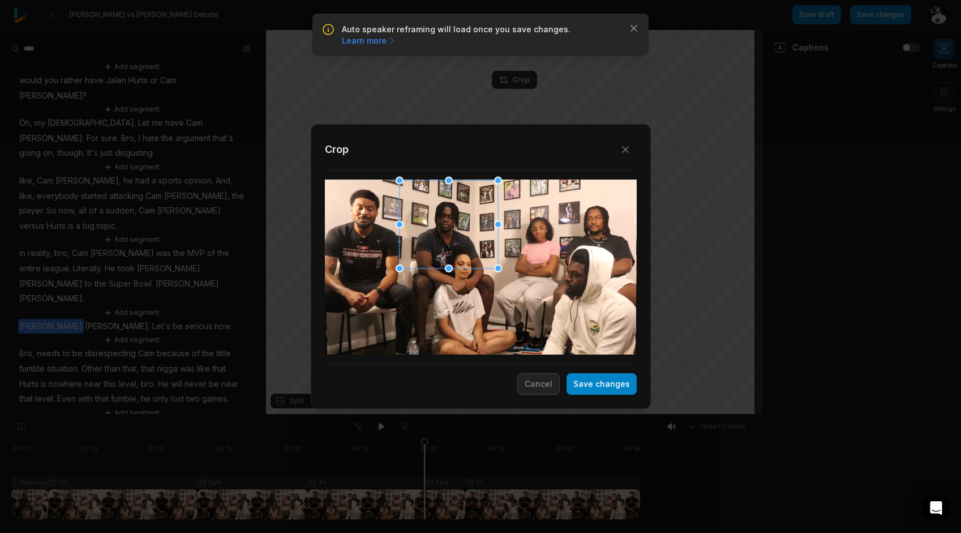
drag, startPoint x: 469, startPoint y: 281, endPoint x: 437, endPoint y: 222, distance: 67.6
click at [437, 222] on div at bounding box center [448, 223] width 98 height 88
drag, startPoint x: 447, startPoint y: 268, endPoint x: 449, endPoint y: 254, distance: 14.9
click at [449, 254] on div at bounding box center [449, 254] width 8 height 8
click at [602, 390] on button "Save changes" at bounding box center [602, 384] width 70 height 22
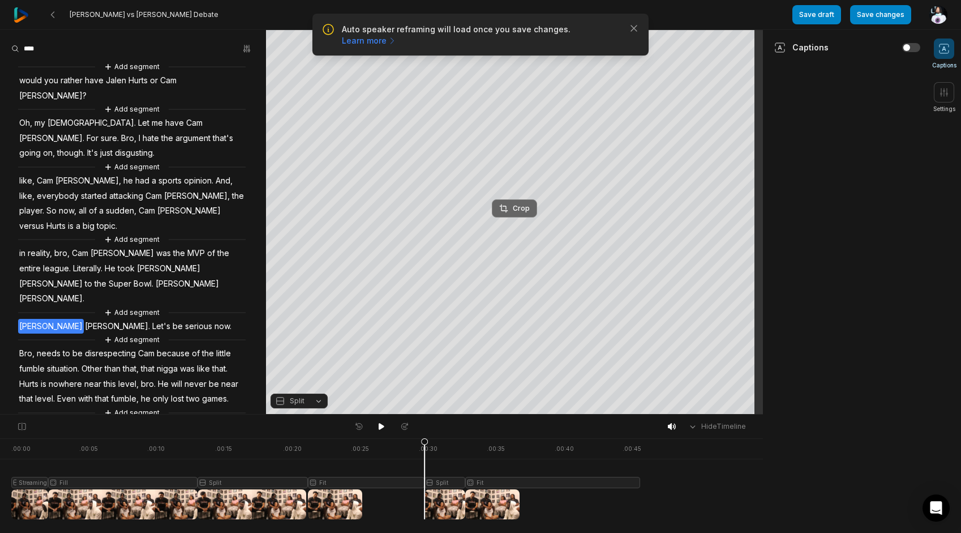
click at [510, 201] on button "Crop" at bounding box center [514, 208] width 45 height 18
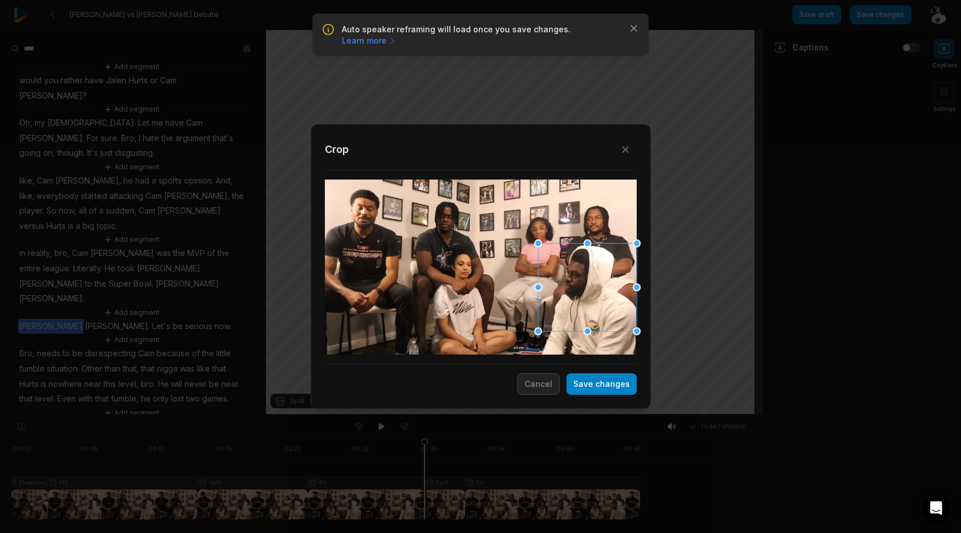
drag, startPoint x: 518, startPoint y: 304, endPoint x: 604, endPoint y: 292, distance: 86.9
click at [604, 292] on div at bounding box center [587, 286] width 98 height 88
drag, startPoint x: 539, startPoint y: 242, endPoint x: 555, endPoint y: 243, distance: 15.3
click at [555, 414] on div "Close Crop Save changes Cancel" at bounding box center [480, 414] width 961 height 0
drag, startPoint x: 628, startPoint y: 301, endPoint x: 649, endPoint y: 297, distance: 20.8
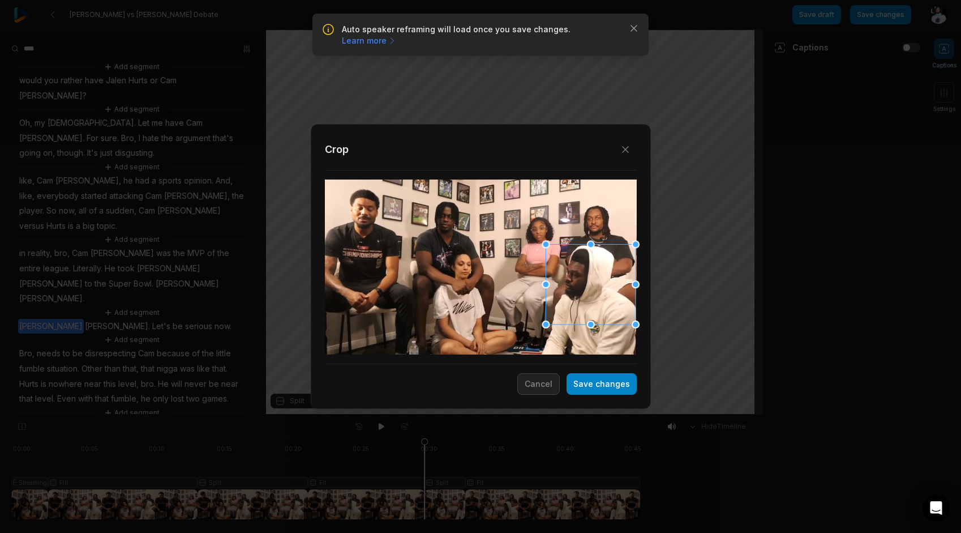
click at [649, 297] on div "Close Crop Save changes Cancel" at bounding box center [481, 266] width 340 height 285
drag, startPoint x: 626, startPoint y: 307, endPoint x: 574, endPoint y: 384, distance: 92.9
click at [626, 301] on div at bounding box center [591, 284] width 90 height 80
click at [630, 382] on button "Save changes" at bounding box center [602, 384] width 70 height 22
click at [600, 381] on button "Save changes" at bounding box center [602, 384] width 70 height 22
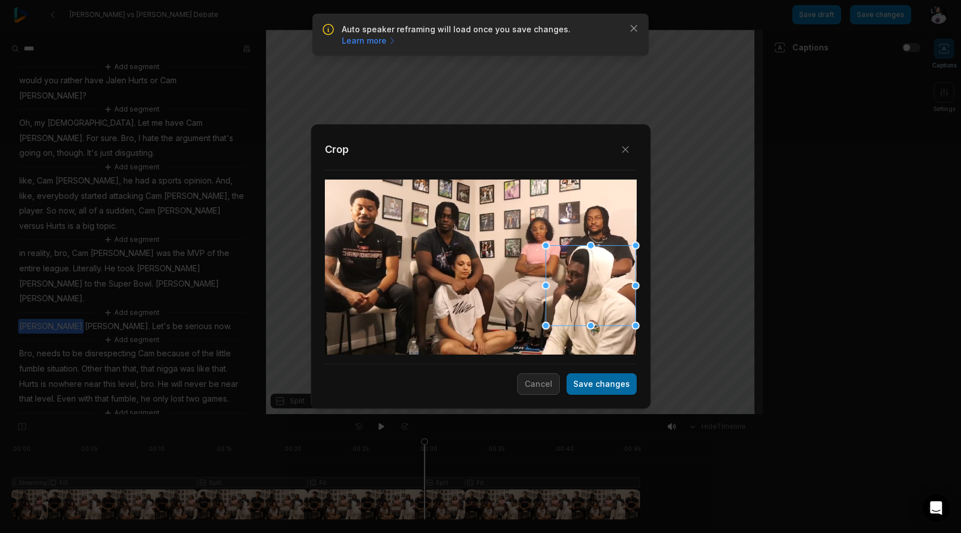
click at [604, 387] on button "Save changes" at bounding box center [602, 384] width 70 height 22
click at [578, 386] on button "Save changes" at bounding box center [602, 384] width 70 height 22
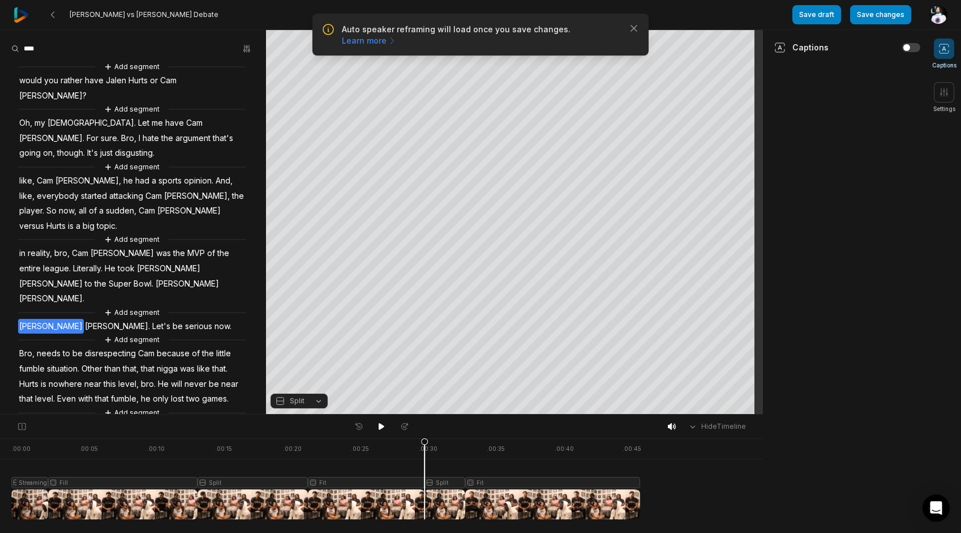
click at [394, 423] on div at bounding box center [381, 426] width 62 height 15
click at [384, 424] on icon at bounding box center [381, 426] width 9 height 9
click at [138, 333] on button "Add segment" at bounding box center [132, 339] width 60 height 12
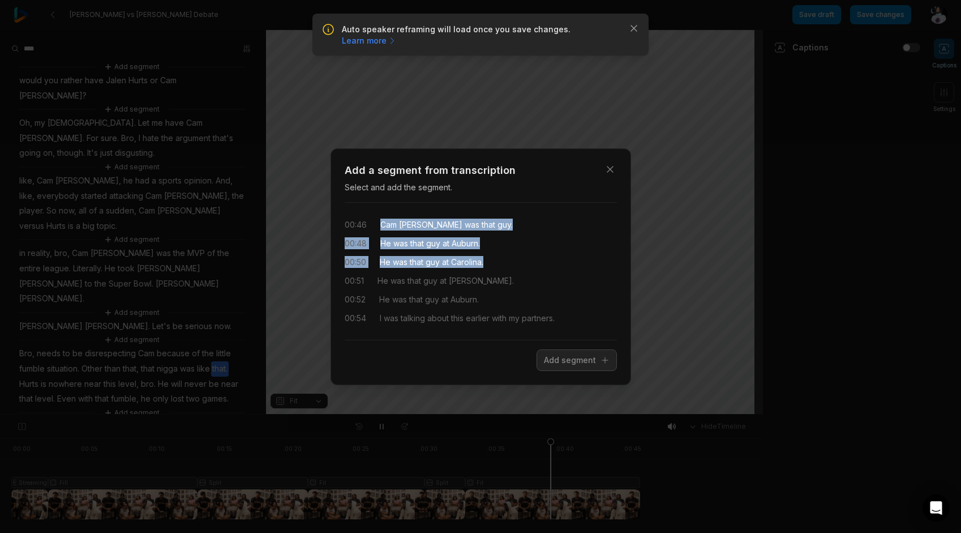
drag, startPoint x: 375, startPoint y: 223, endPoint x: 498, endPoint y: 254, distance: 127.2
click at [498, 254] on div "00:46 [PERSON_NAME] was that guy. 00:48 He was that guy at [GEOGRAPHIC_DATA] 00…" at bounding box center [481, 271] width 272 height 119
click at [598, 357] on button "Add segment" at bounding box center [577, 360] width 80 height 22
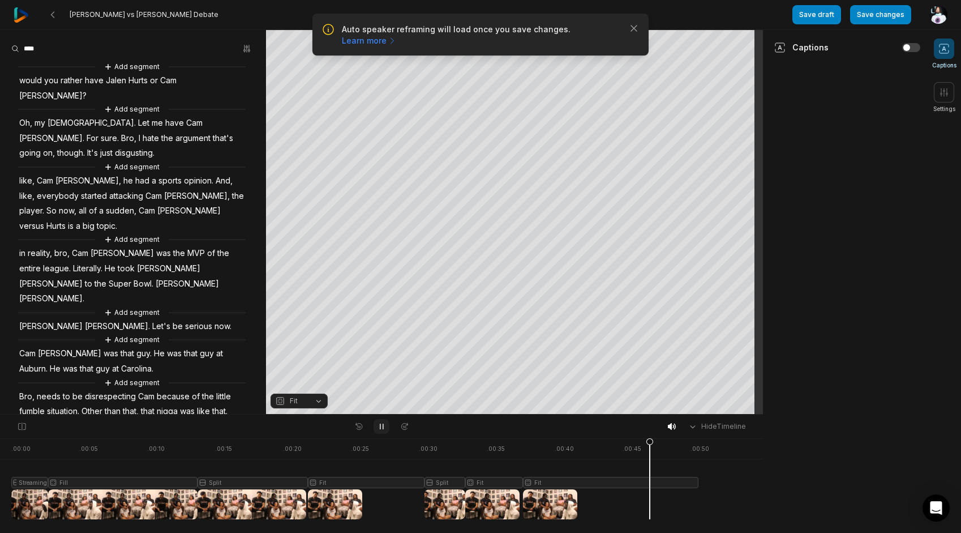
click at [383, 428] on icon at bounding box center [381, 426] width 3 height 5
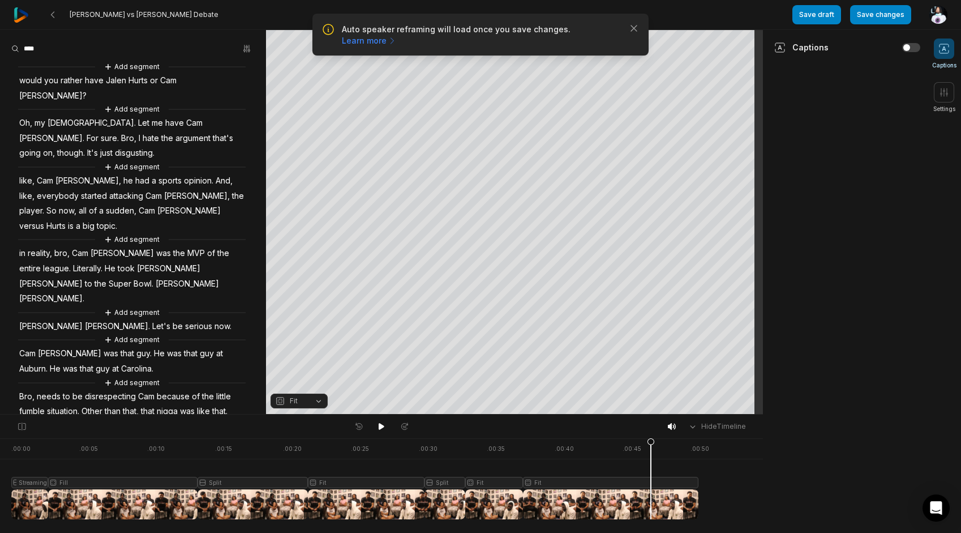
click at [20, 319] on span "[PERSON_NAME]" at bounding box center [51, 326] width 66 height 15
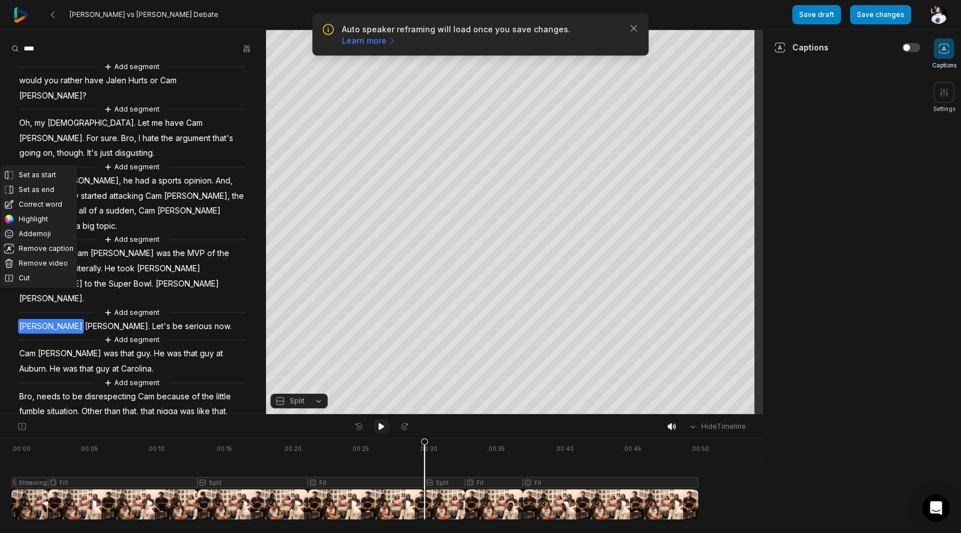
click at [376, 422] on button at bounding box center [382, 426] width 16 height 15
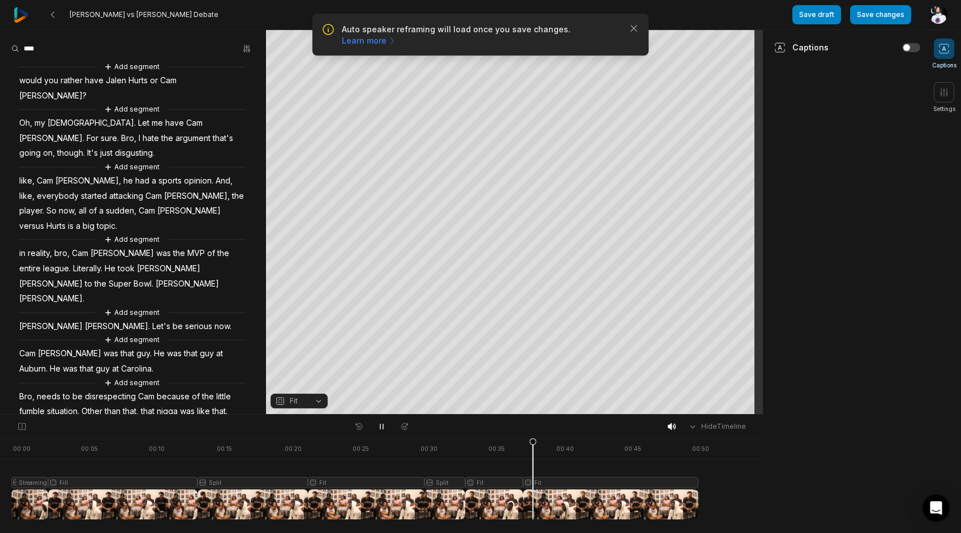
click at [22, 346] on span "Cam" at bounding box center [27, 353] width 19 height 15
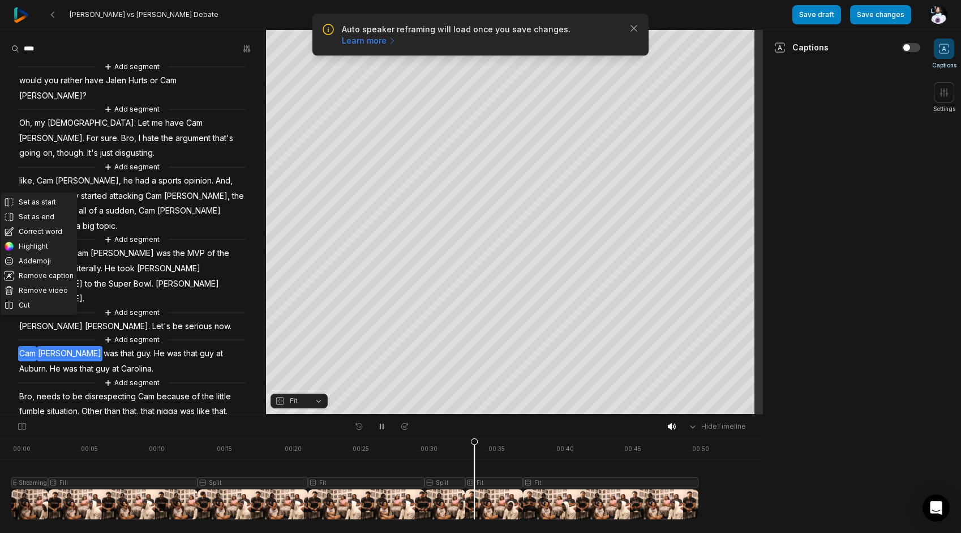
click at [120, 361] on span "Carolina." at bounding box center [137, 368] width 35 height 15
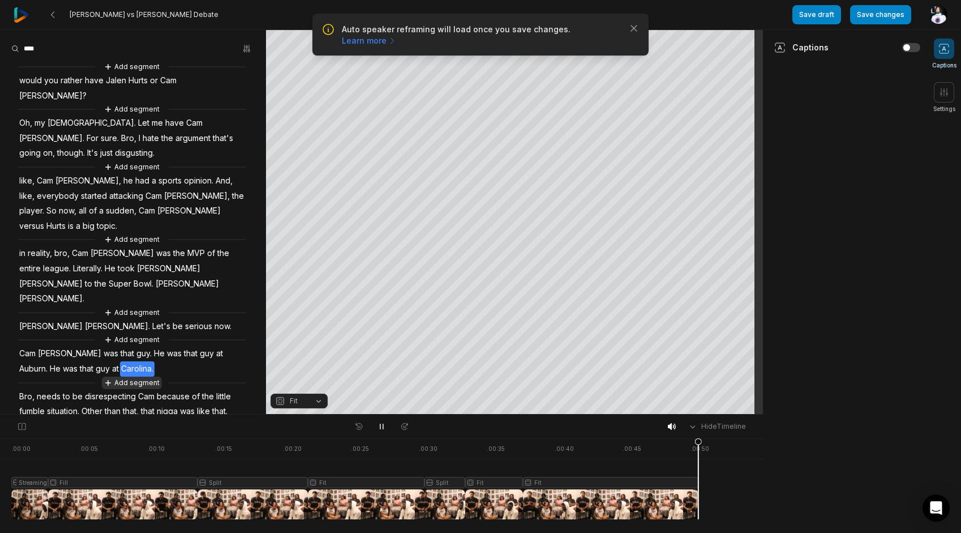
click at [112, 376] on button "Add segment" at bounding box center [132, 382] width 60 height 12
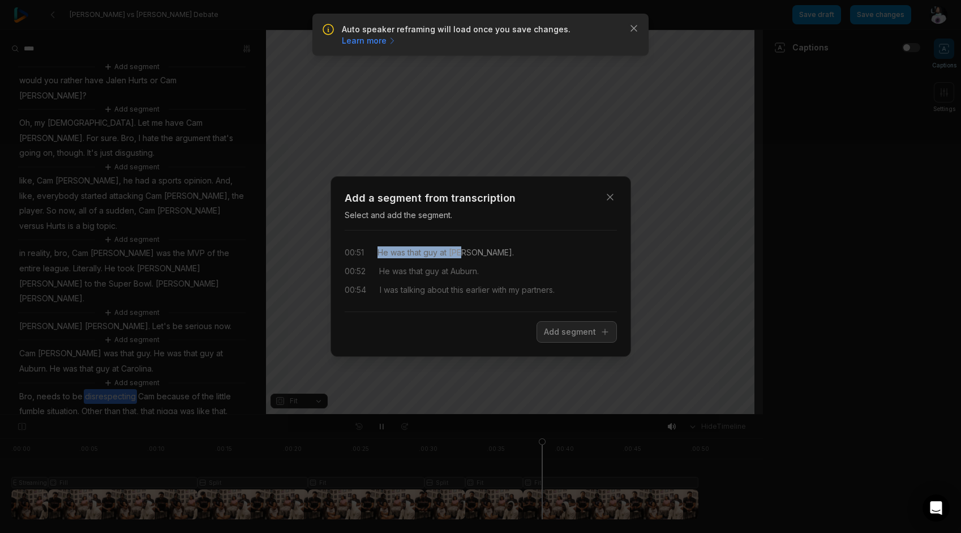
drag, startPoint x: 389, startPoint y: 251, endPoint x: 461, endPoint y: 251, distance: 71.3
click at [461, 251] on div "00:51 He was that guy at [PERSON_NAME]." at bounding box center [481, 252] width 272 height 12
drag, startPoint x: 495, startPoint y: 252, endPoint x: 350, endPoint y: 256, distance: 144.4
click at [350, 256] on div "00:51 He was that guy at [PERSON_NAME]." at bounding box center [481, 252] width 272 height 12
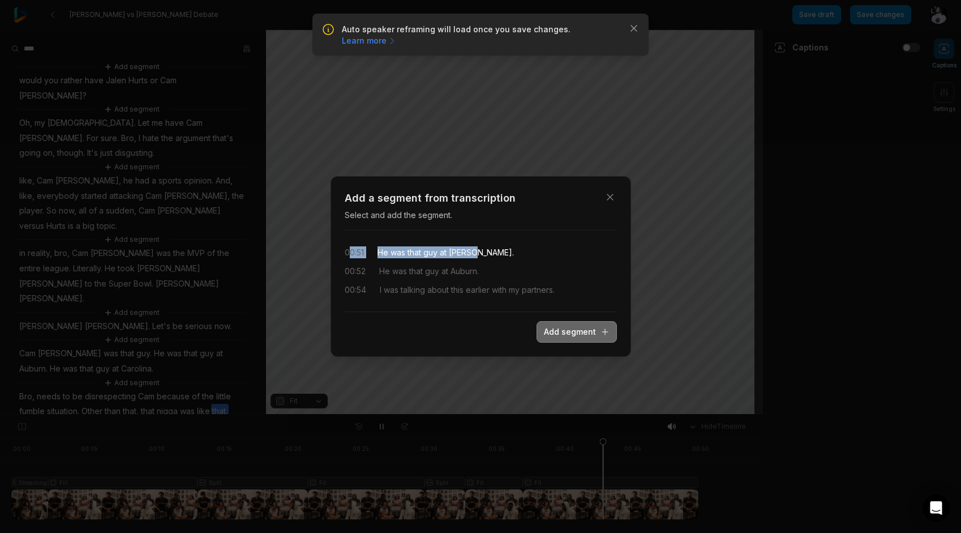
click at [574, 333] on button "Add segment" at bounding box center [577, 332] width 80 height 22
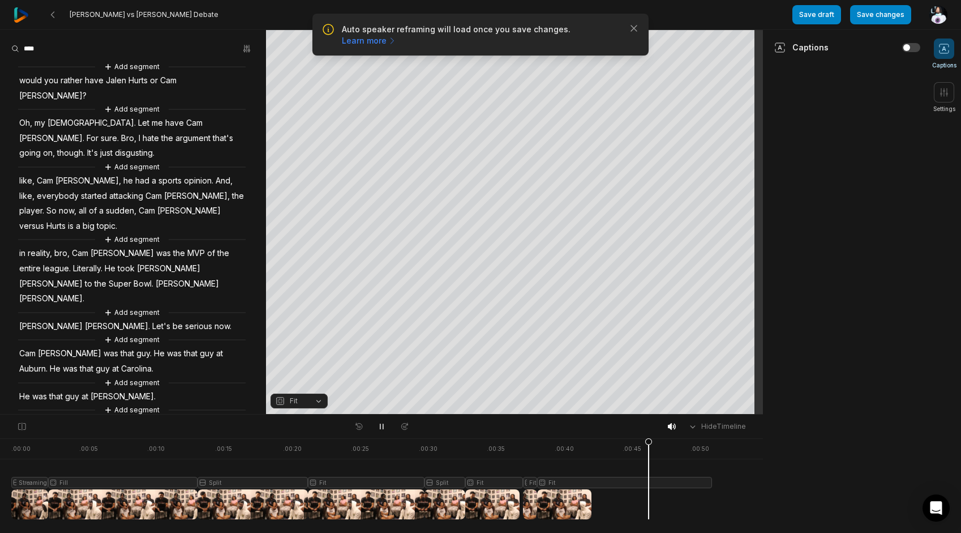
click at [42, 346] on span "[PERSON_NAME]" at bounding box center [70, 353] width 66 height 15
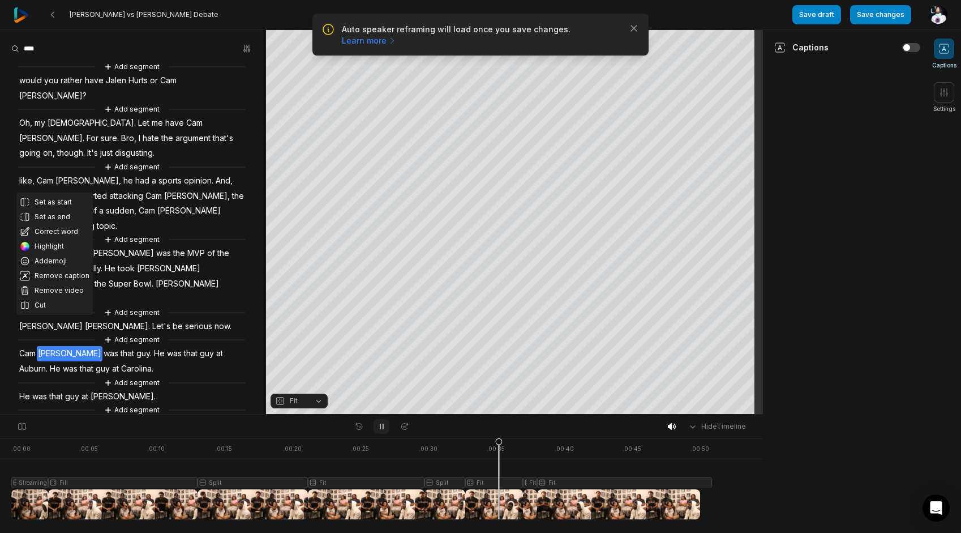
click at [383, 428] on icon at bounding box center [381, 426] width 3 height 5
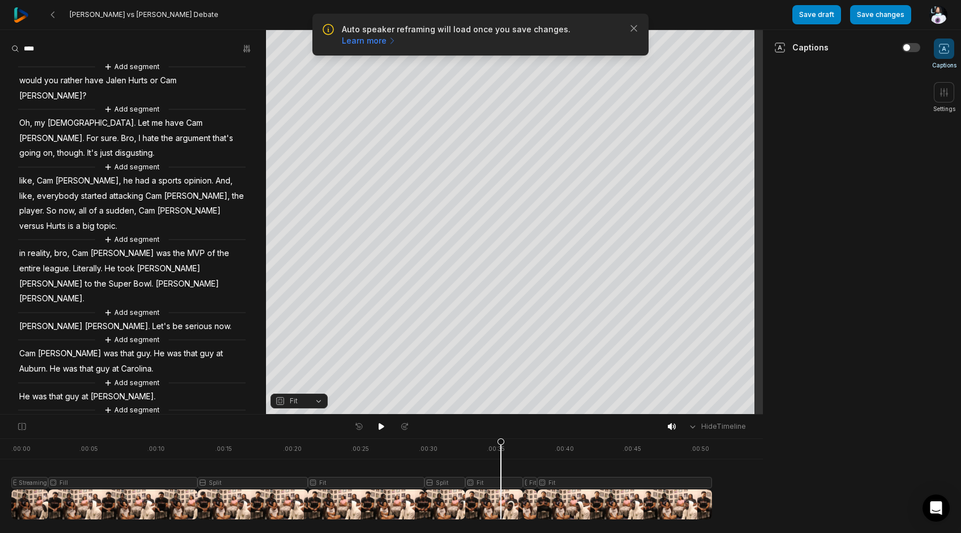
click at [31, 290] on div "Add segment would you rather have [PERSON_NAME] or [PERSON_NAME]? Add segment O…" at bounding box center [133, 275] width 266 height 428
click at [31, 319] on span "[PERSON_NAME]" at bounding box center [51, 326] width 66 height 15
click at [84, 319] on span "[PERSON_NAME]." at bounding box center [117, 326] width 67 height 15
click at [151, 319] on span "Let's" at bounding box center [161, 326] width 20 height 15
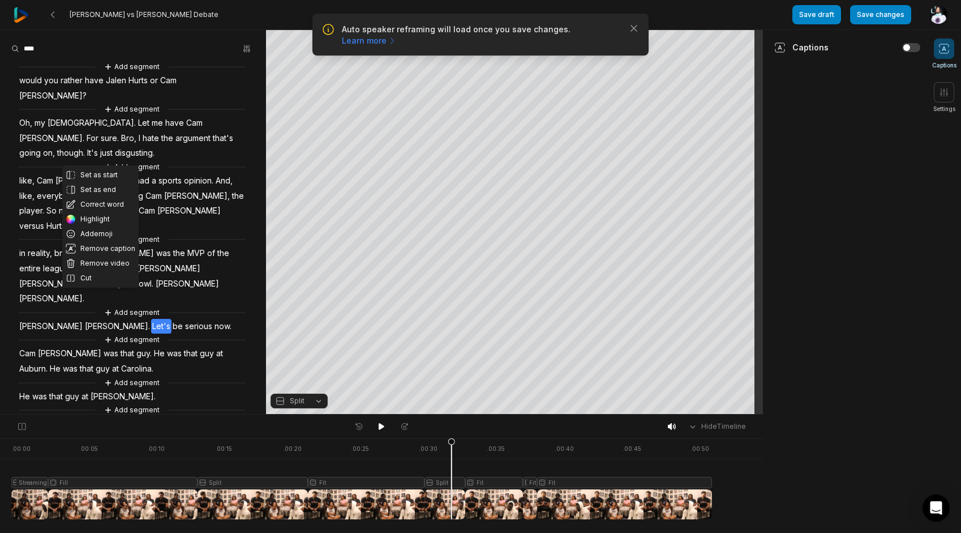
click at [171, 319] on span "be" at bounding box center [177, 326] width 12 height 15
click at [184, 319] on span "serious" at bounding box center [198, 326] width 29 height 15
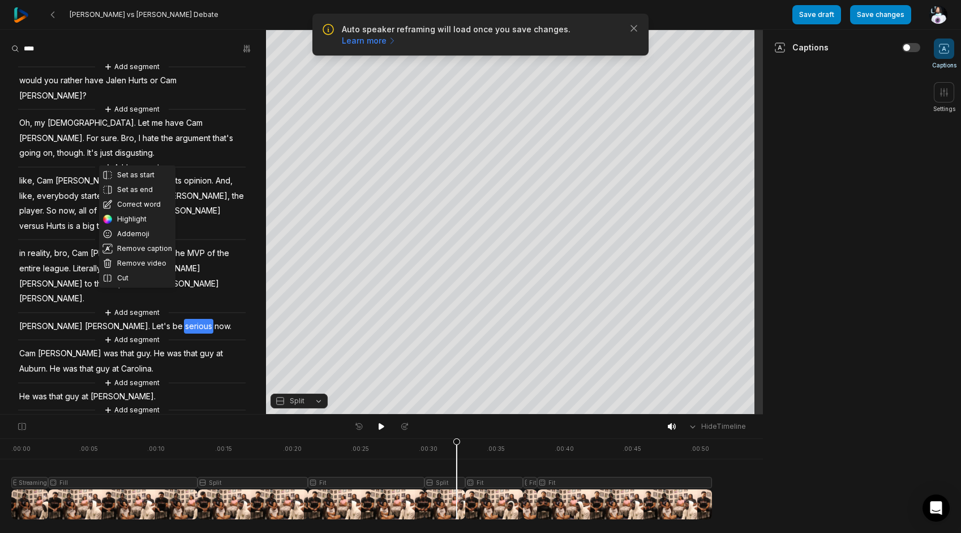
click at [213, 319] on span "now." at bounding box center [222, 326] width 19 height 15
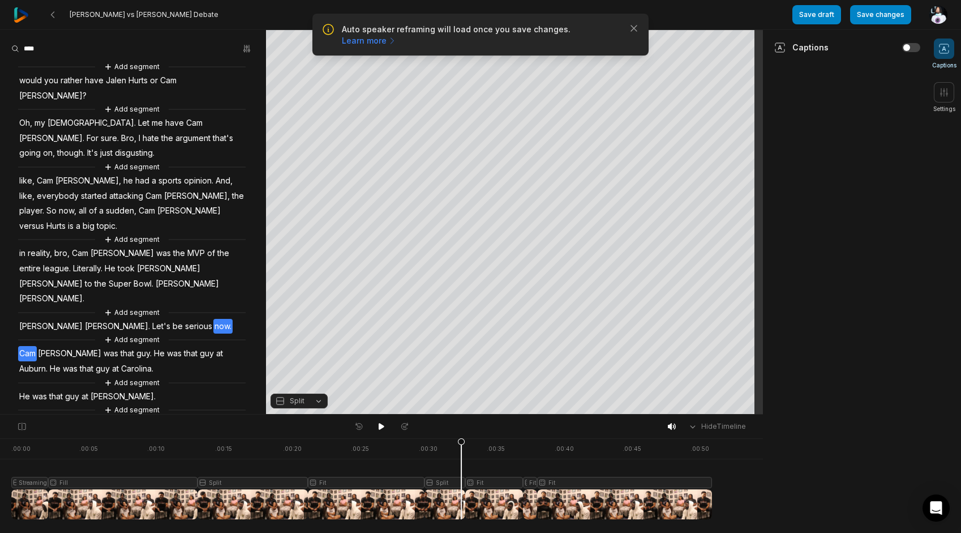
click at [37, 346] on span "[PERSON_NAME]" at bounding box center [70, 353] width 66 height 15
click at [295, 396] on span "Fit" at bounding box center [294, 401] width 8 height 10
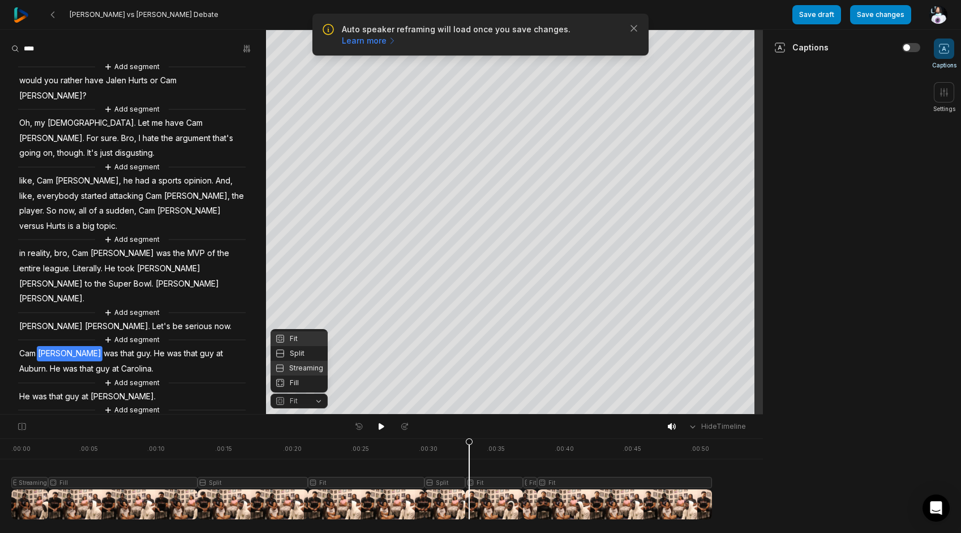
click at [298, 363] on div "Streaming" at bounding box center [299, 368] width 57 height 15
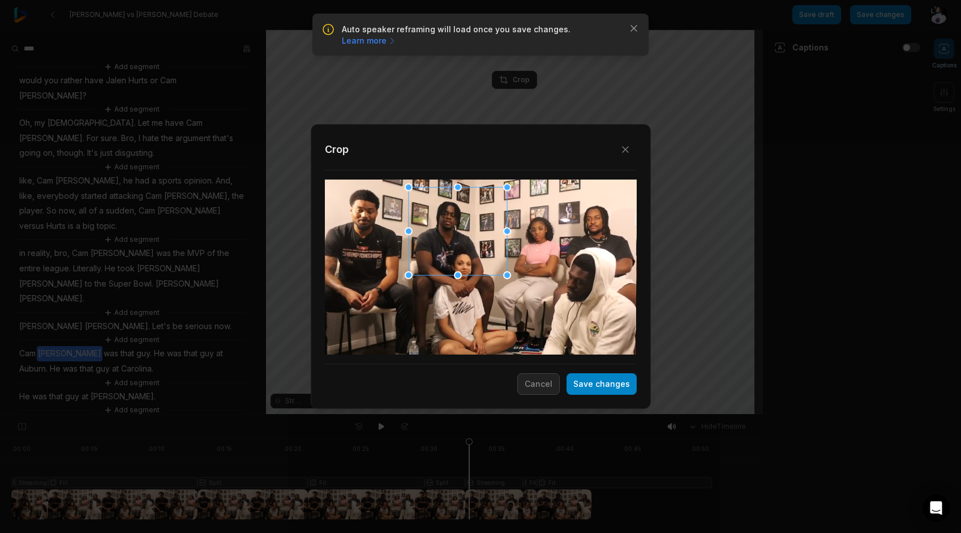
drag, startPoint x: 487, startPoint y: 268, endPoint x: 467, endPoint y: 213, distance: 58.9
click at [467, 213] on div at bounding box center [457, 230] width 98 height 88
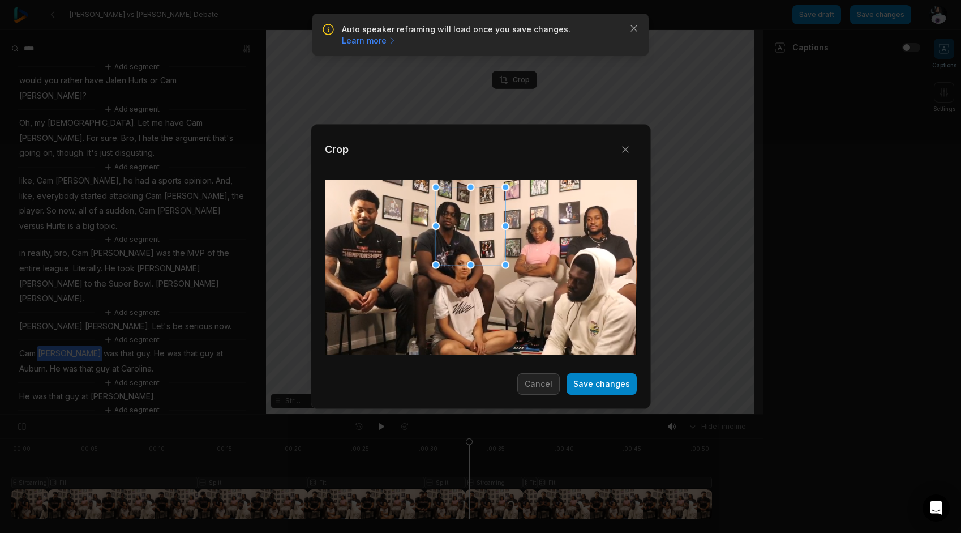
drag, startPoint x: 405, startPoint y: 274, endPoint x: 443, endPoint y: 224, distance: 63.0
click at [443, 414] on div "Close Crop Save changes Cancel" at bounding box center [480, 414] width 961 height 0
drag, startPoint x: 470, startPoint y: 221, endPoint x: 465, endPoint y: 206, distance: 16.1
click at [465, 206] on div at bounding box center [446, 216] width 73 height 75
click at [595, 390] on button "Save changes" at bounding box center [602, 384] width 70 height 22
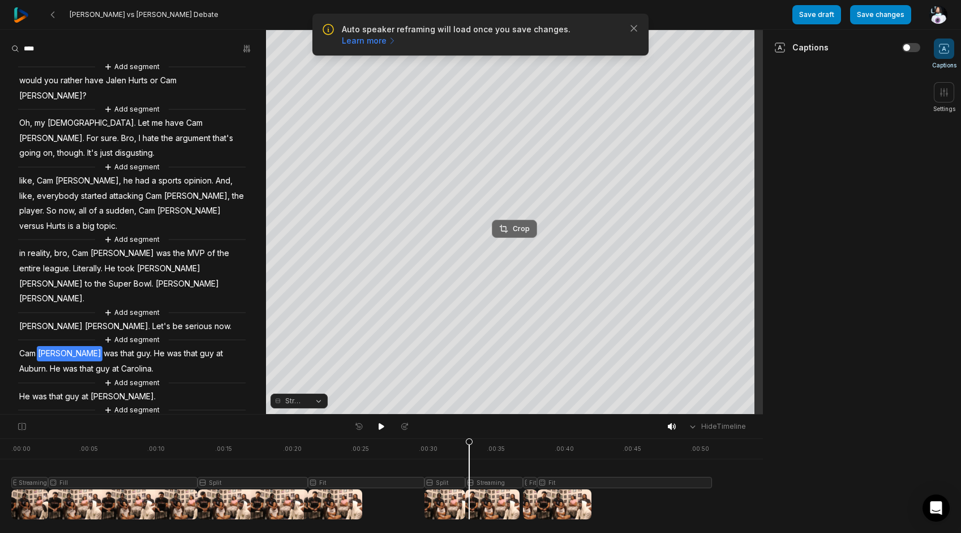
click at [515, 225] on div "Crop" at bounding box center [514, 229] width 31 height 10
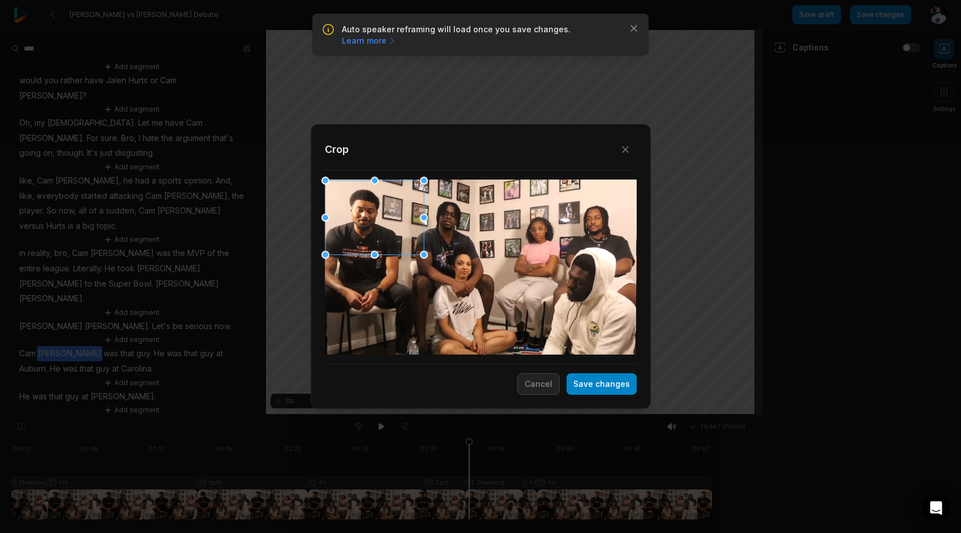
drag, startPoint x: 498, startPoint y: 269, endPoint x: 381, endPoint y: 213, distance: 129.3
click at [381, 213] on div at bounding box center [374, 216] width 98 height 74
click at [596, 374] on button "Save changes" at bounding box center [602, 384] width 70 height 22
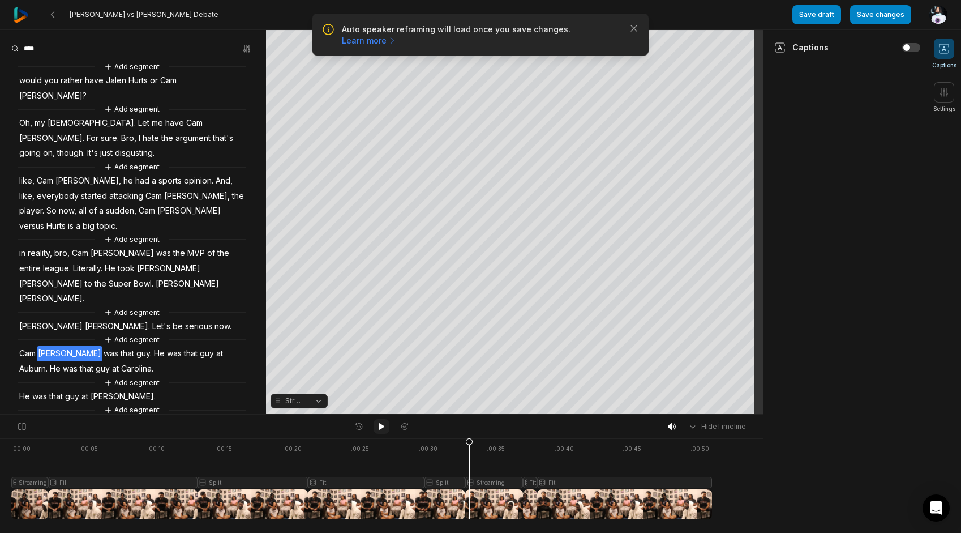
click at [385, 427] on icon at bounding box center [381, 426] width 9 height 9
click at [384, 424] on icon at bounding box center [381, 426] width 9 height 9
click at [22, 389] on span "He" at bounding box center [24, 396] width 13 height 15
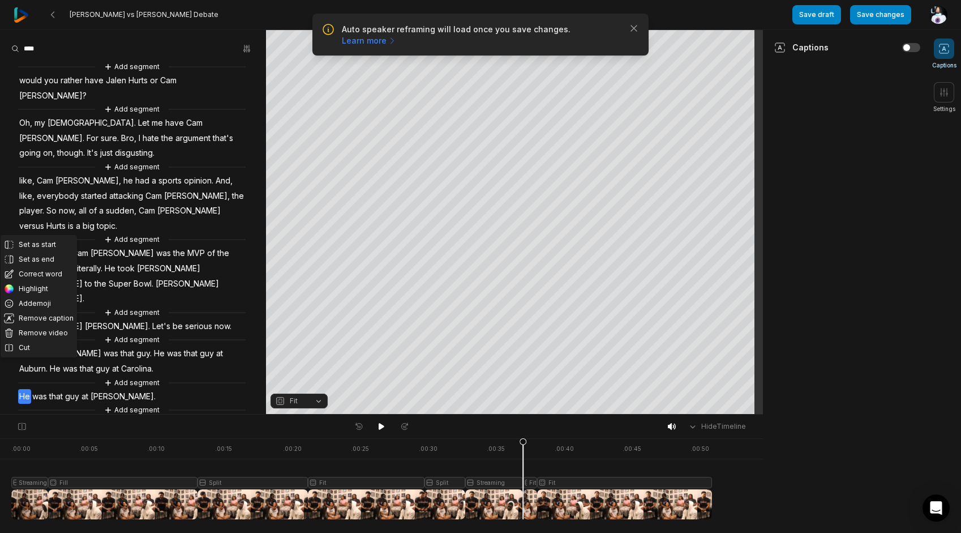
click at [300, 400] on span "Fit" at bounding box center [290, 401] width 30 height 10
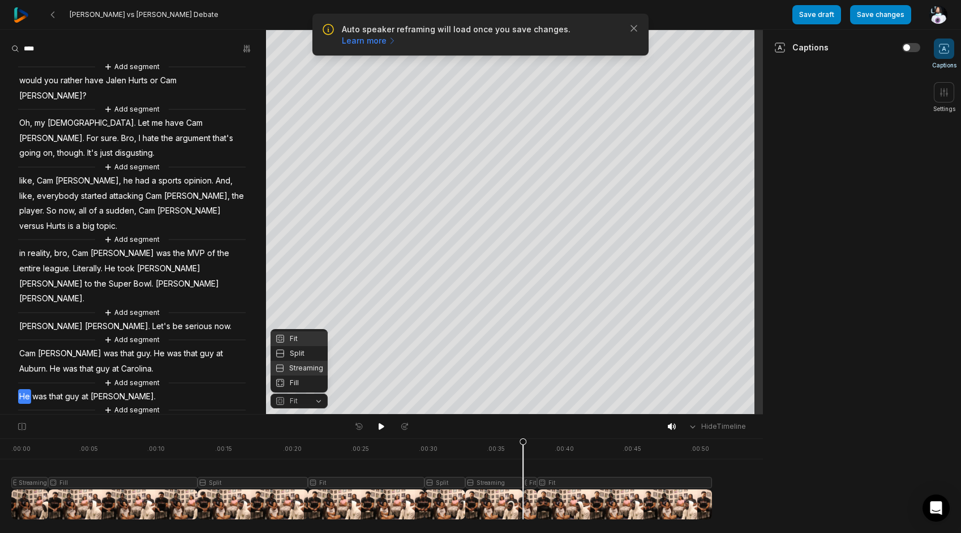
click at [294, 371] on div "Streaming" at bounding box center [299, 368] width 57 height 15
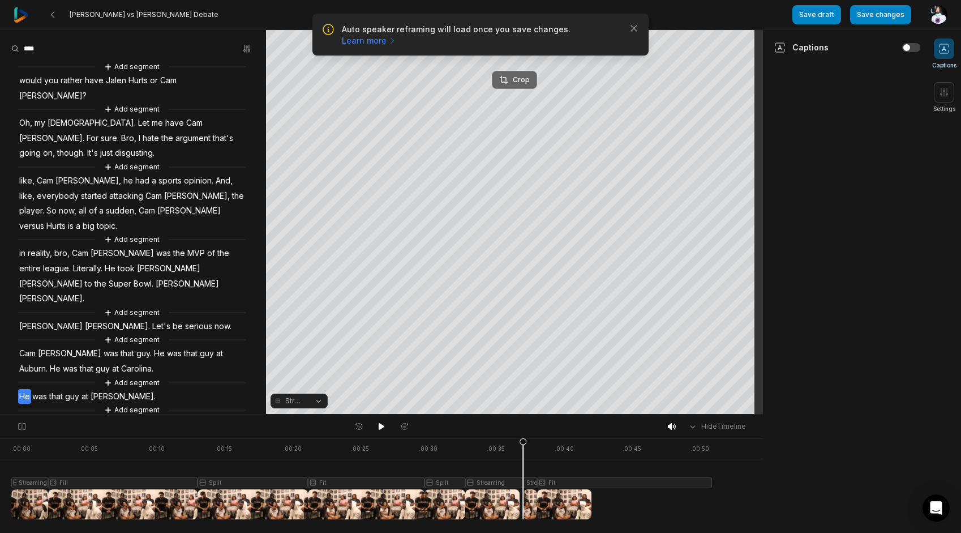
click at [515, 78] on div "Crop" at bounding box center [514, 80] width 31 height 10
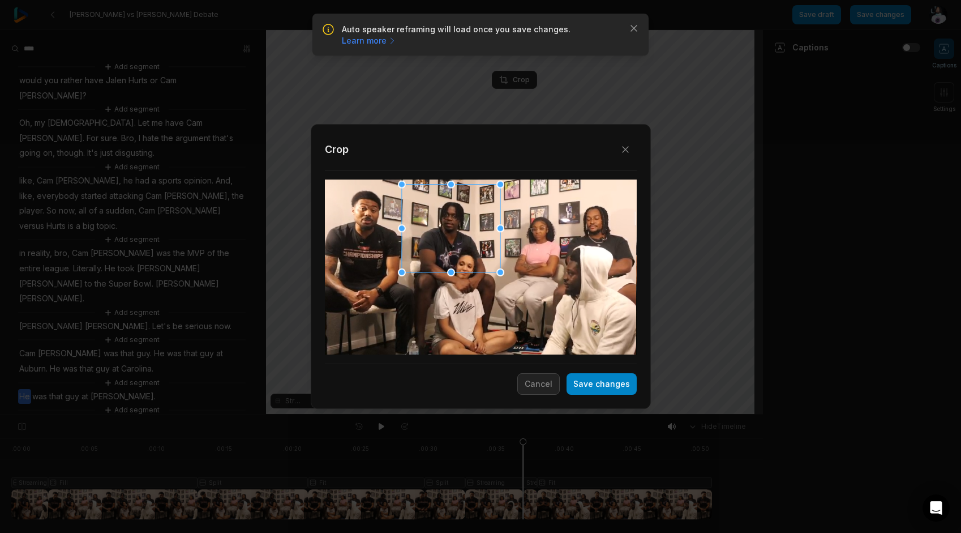
drag, startPoint x: 503, startPoint y: 274, endPoint x: 483, endPoint y: 198, distance: 78.2
click at [482, 196] on div at bounding box center [450, 227] width 98 height 88
drag, startPoint x: 454, startPoint y: 273, endPoint x: 454, endPoint y: 213, distance: 60.0
click at [454, 414] on div "Close Crop Save changes Cancel" at bounding box center [480, 414] width 961 height 0
drag, startPoint x: 453, startPoint y: 186, endPoint x: 456, endPoint y: 168, distance: 18.3
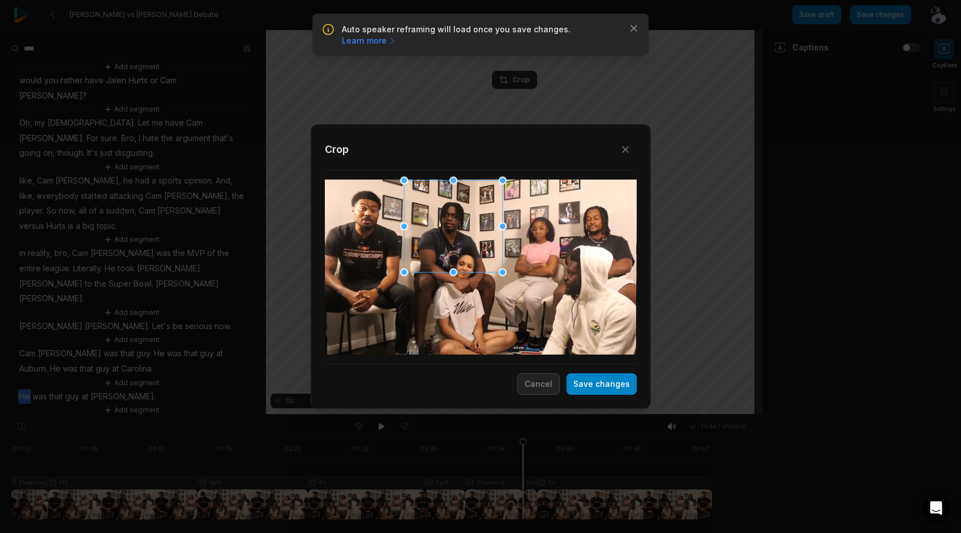
click at [456, 414] on div "Close Crop Save changes Cancel" at bounding box center [480, 414] width 961 height 0
drag, startPoint x: 452, startPoint y: 272, endPoint x: 450, endPoint y: 243, distance: 28.3
click at [450, 414] on div "Close Crop Save changes Cancel" at bounding box center [480, 414] width 961 height 0
drag, startPoint x: 505, startPoint y: 274, endPoint x: 478, endPoint y: 226, distance: 54.8
click at [405, 181] on div at bounding box center [404, 180] width 1 height 1
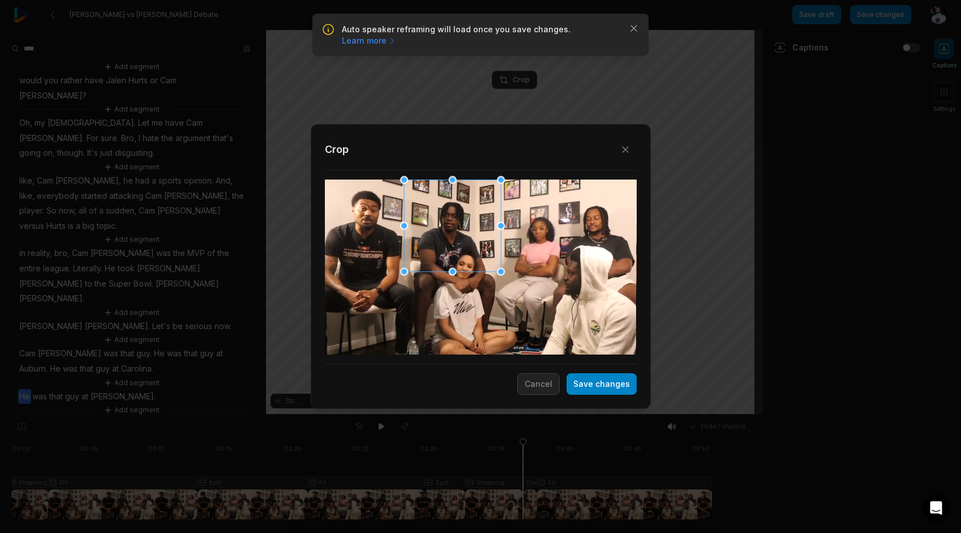
drag, startPoint x: 478, startPoint y: 225, endPoint x: 504, endPoint y: 227, distance: 26.1
click at [504, 227] on div at bounding box center [501, 226] width 8 height 8
drag, startPoint x: 453, startPoint y: 271, endPoint x: 453, endPoint y: 251, distance: 19.8
click at [453, 414] on div "Close Crop Save changes Cancel" at bounding box center [480, 414] width 961 height 0
drag, startPoint x: 404, startPoint y: 270, endPoint x: 401, endPoint y: 247, distance: 23.5
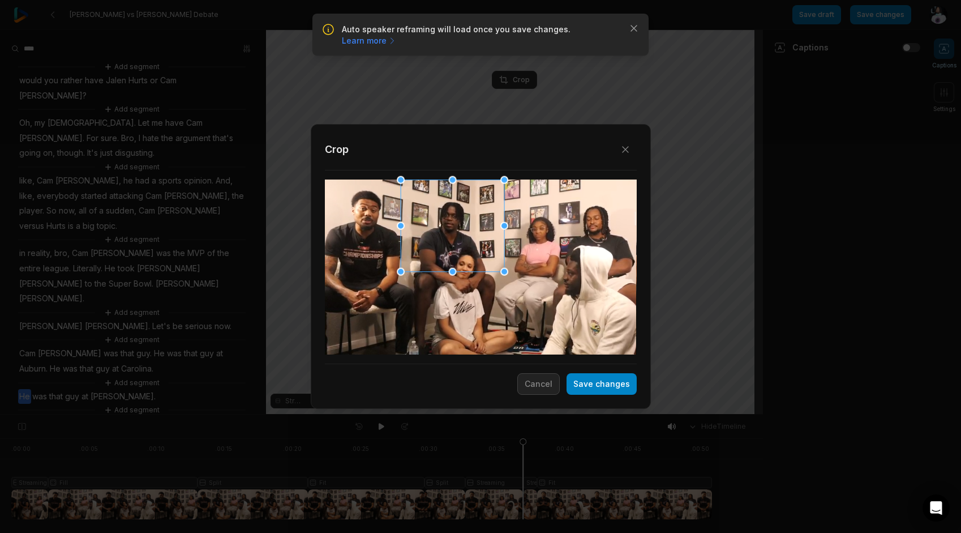
click at [401, 181] on div at bounding box center [401, 180] width 1 height 1
drag, startPoint x: 400, startPoint y: 271, endPoint x: 402, endPoint y: 258, distance: 13.8
click at [403, 181] on div at bounding box center [403, 180] width 1 height 1
drag, startPoint x: 458, startPoint y: 220, endPoint x: 459, endPoint y: 206, distance: 13.6
click at [459, 206] on div at bounding box center [454, 227] width 101 height 92
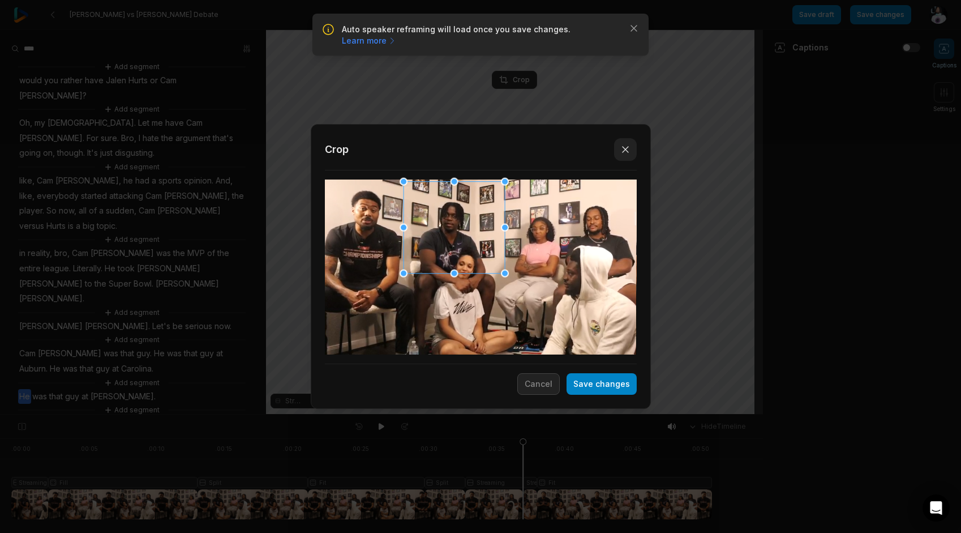
click at [620, 150] on icon "button" at bounding box center [625, 149] width 11 height 11
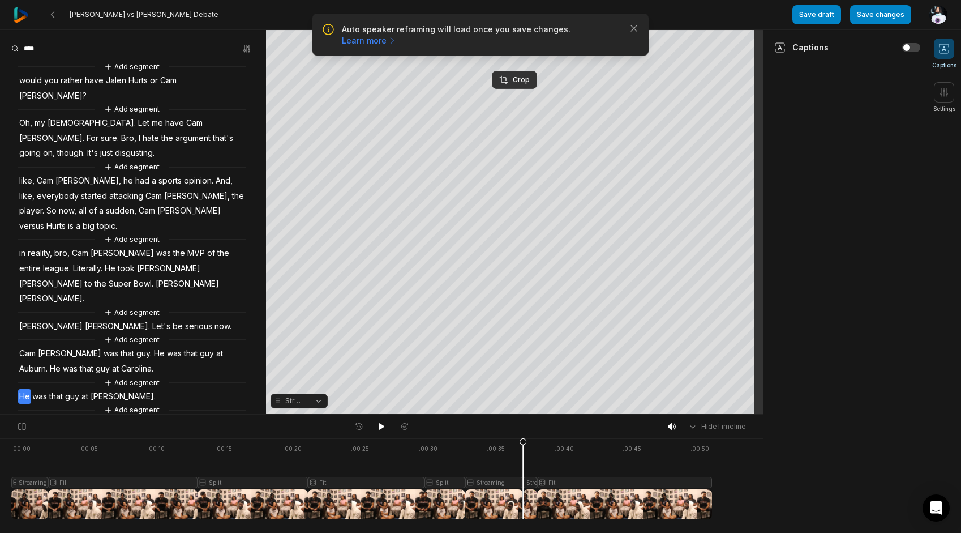
click at [302, 404] on span "Streaming" at bounding box center [295, 401] width 20 height 10
click at [296, 347] on div "Split" at bounding box center [299, 353] width 57 height 15
click at [522, 74] on button "Crop" at bounding box center [514, 80] width 45 height 18
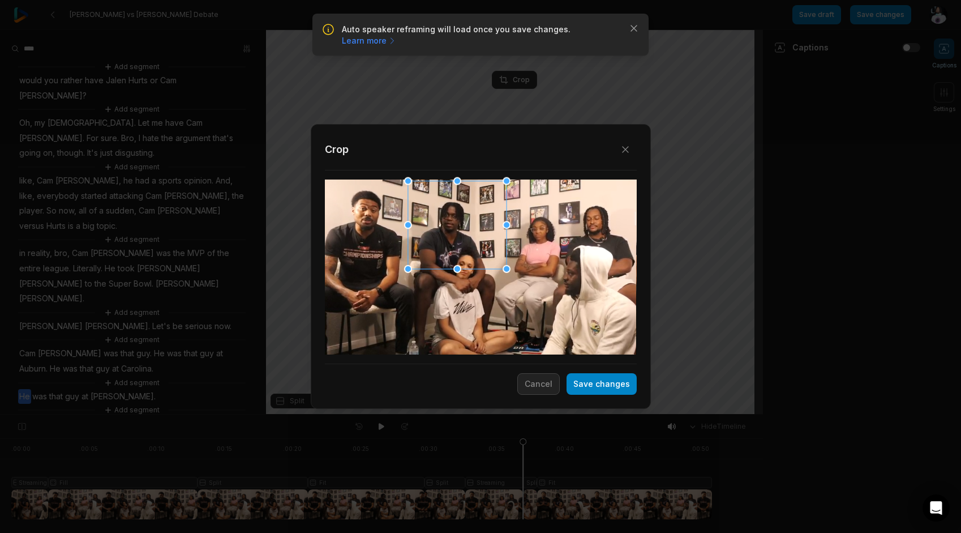
drag, startPoint x: 488, startPoint y: 274, endPoint x: 462, endPoint y: 209, distance: 69.6
click at [462, 209] on div at bounding box center [456, 224] width 98 height 88
drag, startPoint x: 502, startPoint y: 267, endPoint x: 502, endPoint y: 239, distance: 27.7
click at [502, 414] on div "Close Crop Save changes Cancel" at bounding box center [480, 414] width 961 height 0
click at [602, 386] on button "Save changes" at bounding box center [602, 384] width 70 height 22
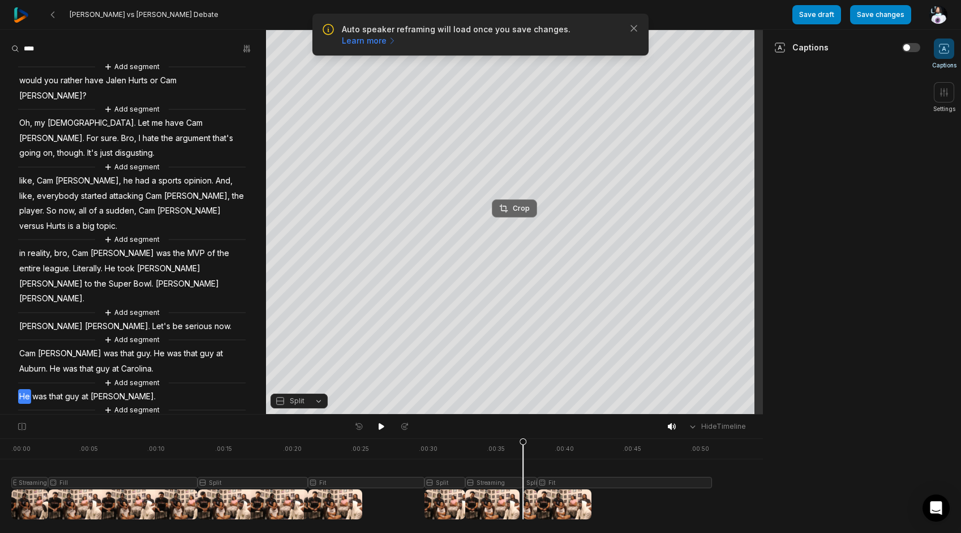
click at [531, 207] on button "Crop" at bounding box center [514, 208] width 45 height 18
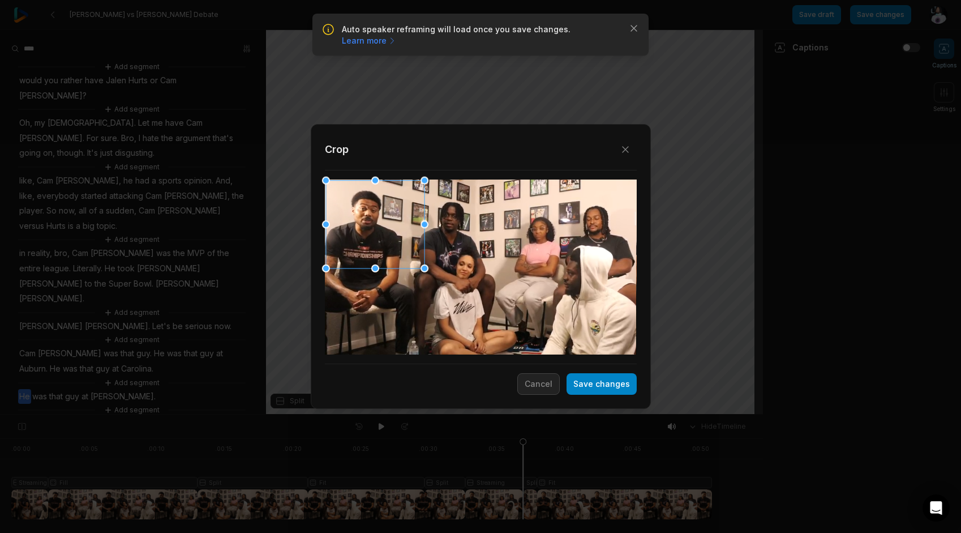
drag, startPoint x: 470, startPoint y: 257, endPoint x: 347, endPoint y: 206, distance: 133.5
click at [347, 206] on div at bounding box center [374, 223] width 98 height 88
click at [582, 388] on button "Save changes" at bounding box center [602, 384] width 70 height 22
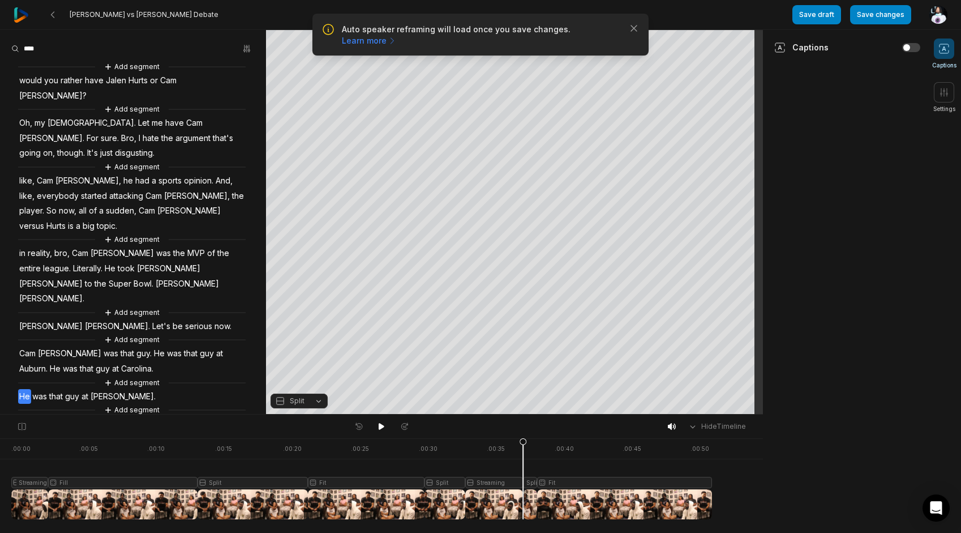
click at [25, 416] on span "Bro," at bounding box center [27, 423] width 18 height 15
click at [504, 87] on button "Crop" at bounding box center [514, 80] width 45 height 18
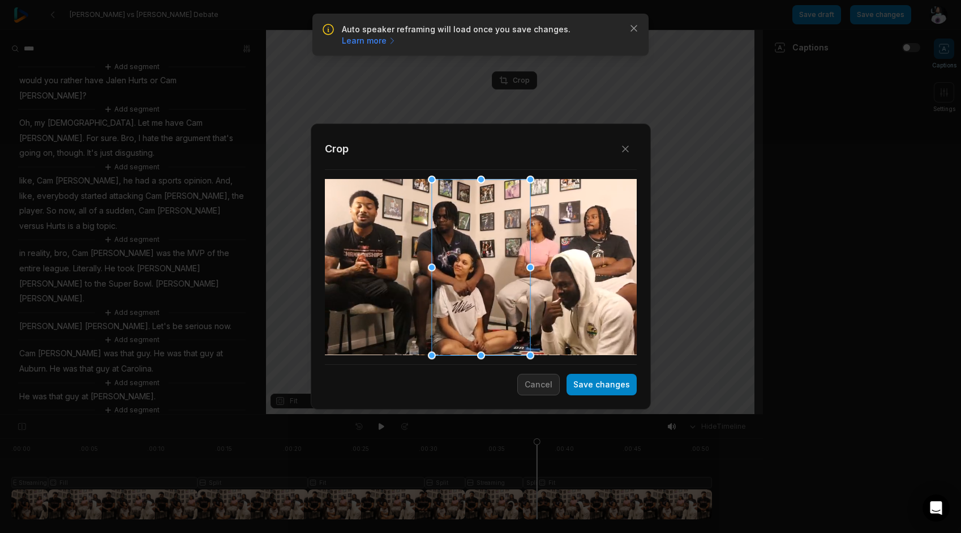
click at [495, 301] on div at bounding box center [480, 267] width 98 height 176
click at [544, 387] on button "Cancel" at bounding box center [538, 385] width 42 height 22
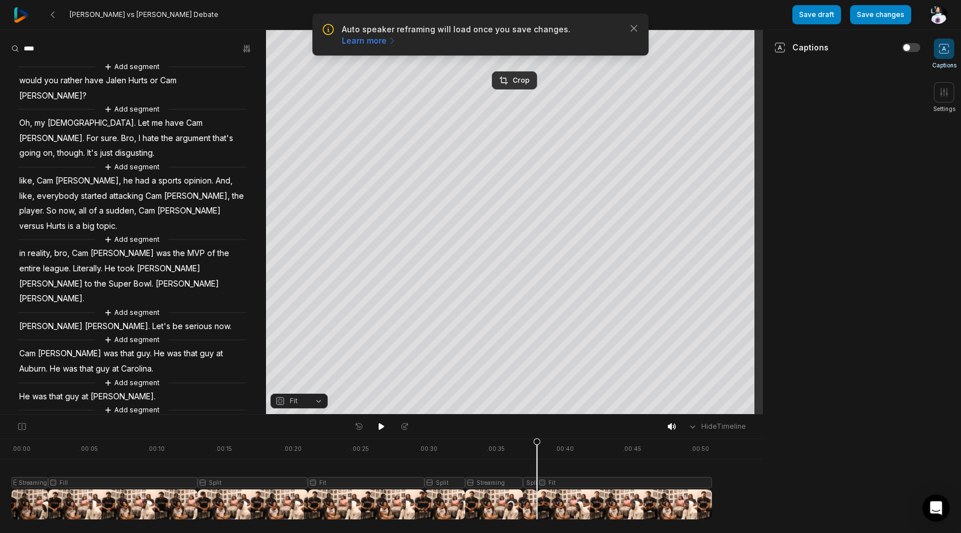
click at [317, 403] on button "Fit" at bounding box center [299, 400] width 57 height 15
click at [308, 363] on div "Streaming" at bounding box center [299, 368] width 57 height 15
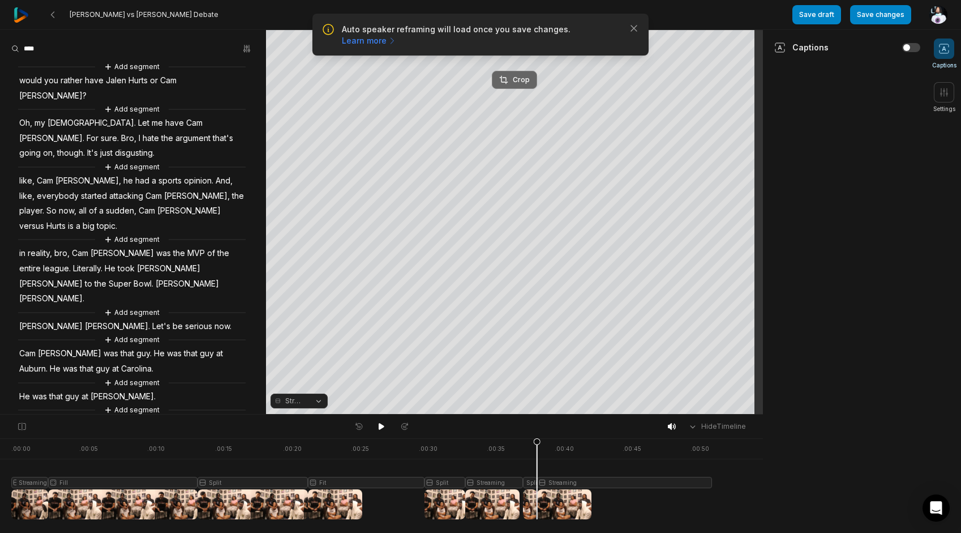
click at [519, 77] on div "Crop" at bounding box center [514, 80] width 31 height 10
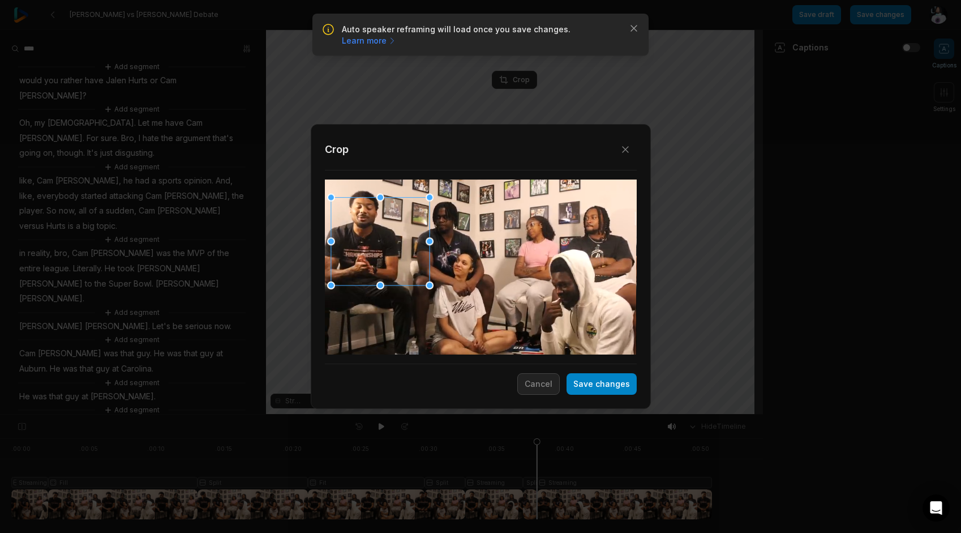
drag, startPoint x: 491, startPoint y: 275, endPoint x: 320, endPoint y: 254, distance: 172.3
click at [317, 250] on div "Close Crop Save changes Cancel" at bounding box center [481, 266] width 340 height 285
click at [325, 192] on div at bounding box center [327, 192] width 8 height 8
drag, startPoint x: 390, startPoint y: 222, endPoint x: 359, endPoint y: 216, distance: 31.2
click at [359, 216] on div at bounding box center [378, 232] width 102 height 95
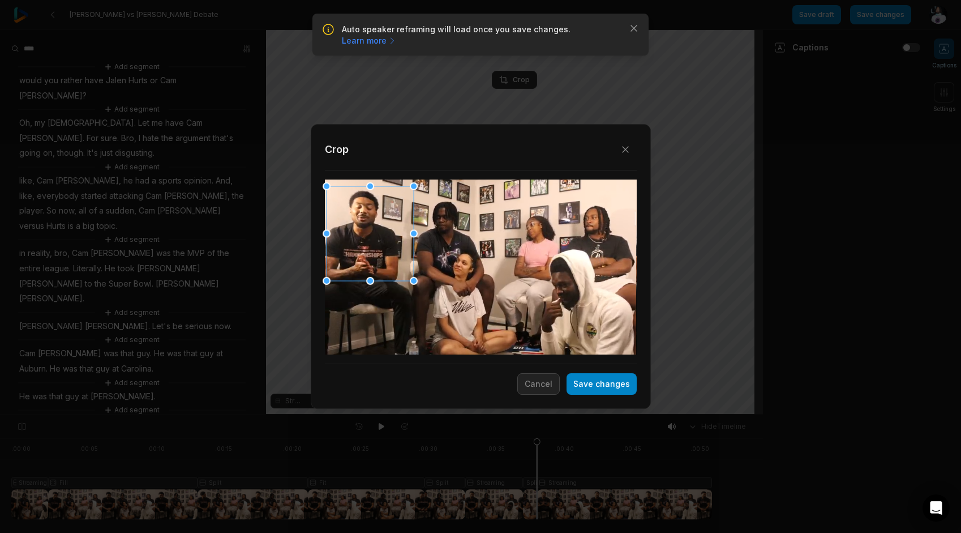
drag, startPoint x: 427, startPoint y: 232, endPoint x: 411, endPoint y: 235, distance: 15.7
click at [411, 235] on div at bounding box center [414, 233] width 8 height 8
drag, startPoint x: 324, startPoint y: 234, endPoint x: 287, endPoint y: 236, distance: 36.3
click at [287, 414] on div "Close Crop Save changes Cancel" at bounding box center [480, 414] width 961 height 0
click at [609, 385] on button "Save changes" at bounding box center [602, 384] width 70 height 22
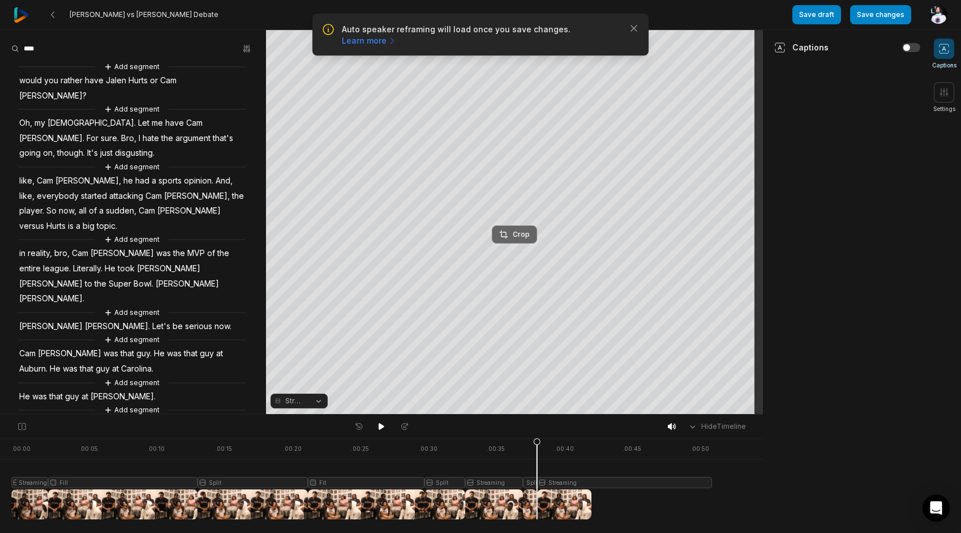
click at [527, 241] on button "Crop" at bounding box center [514, 234] width 45 height 18
